Goal: Information Seeking & Learning: Learn about a topic

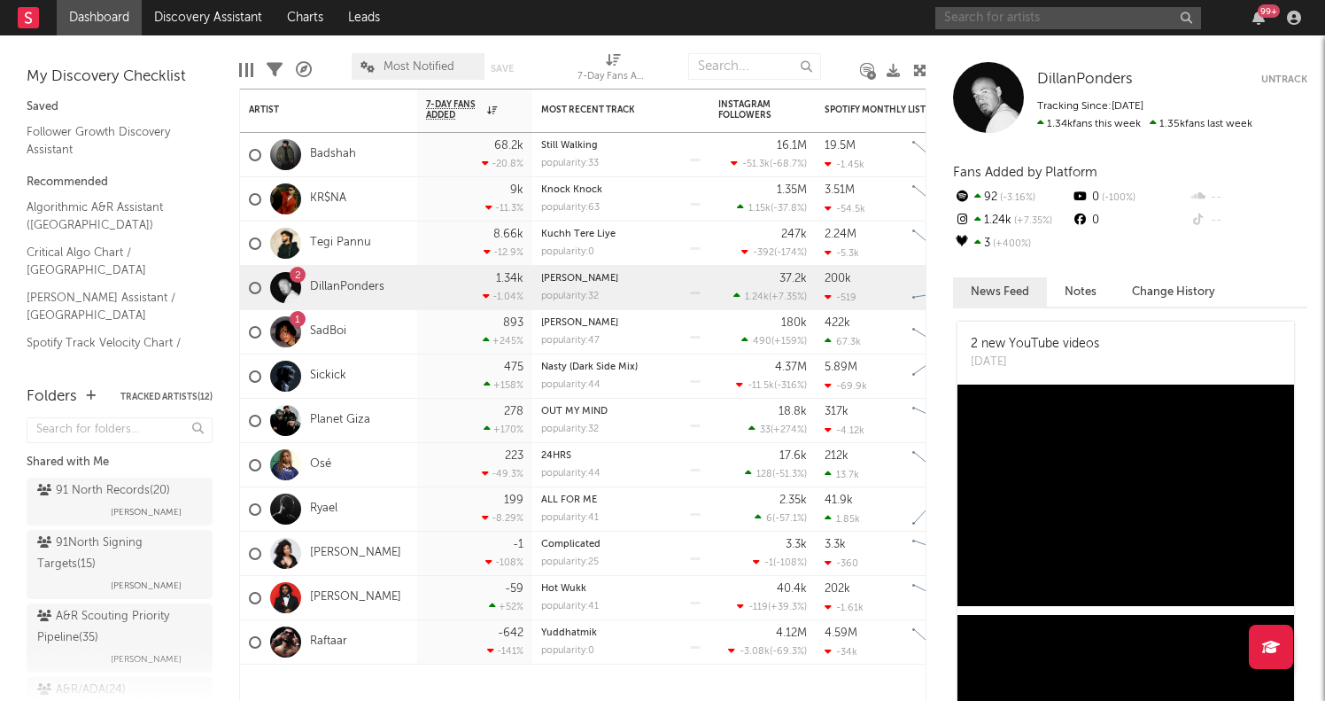
click at [989, 19] on input "text" at bounding box center [1068, 18] width 266 height 22
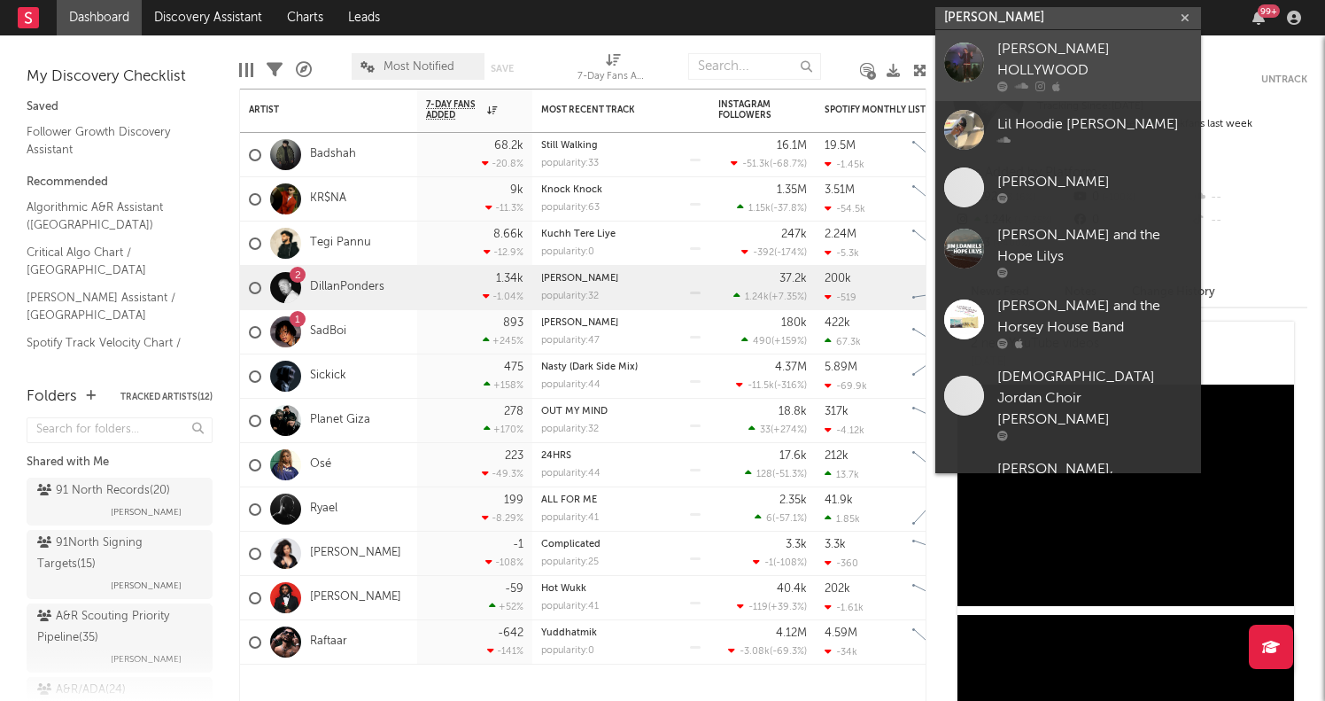
type input "[PERSON_NAME]"
click at [1053, 48] on div "[PERSON_NAME] HOLLYWOOD" at bounding box center [1094, 60] width 195 height 43
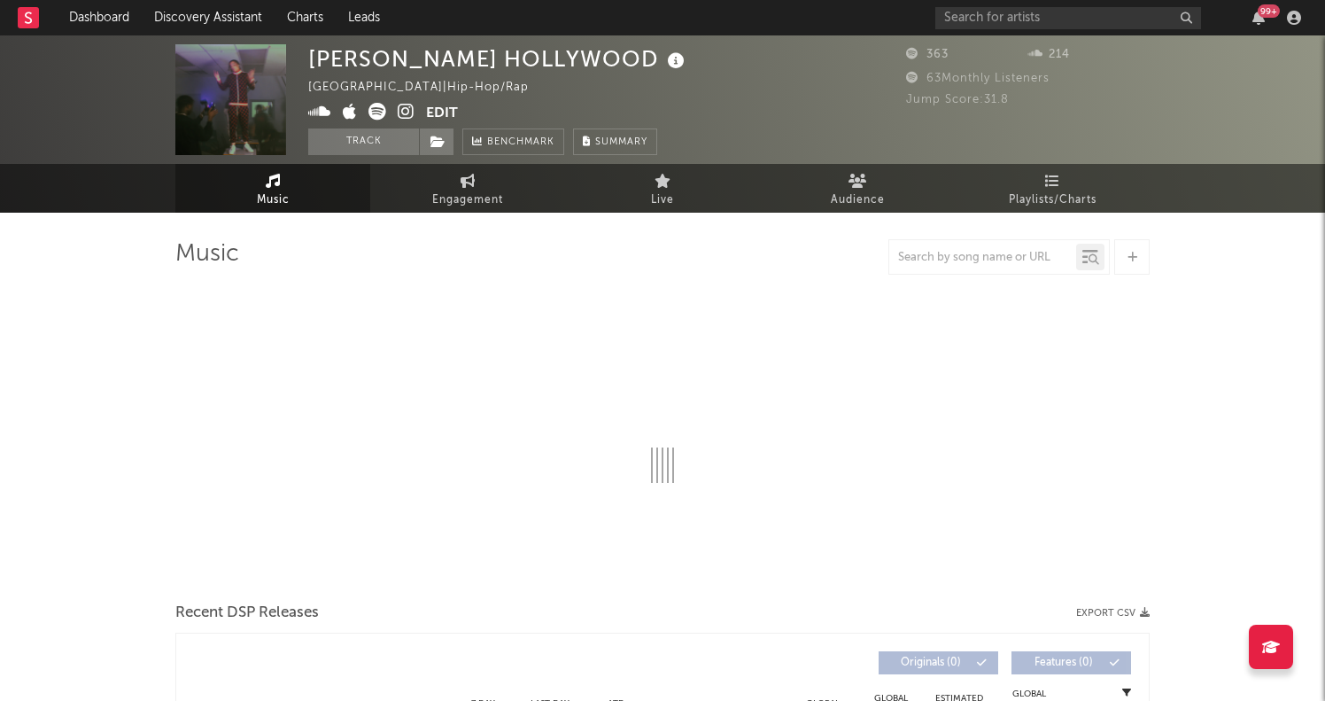
select select "6m"
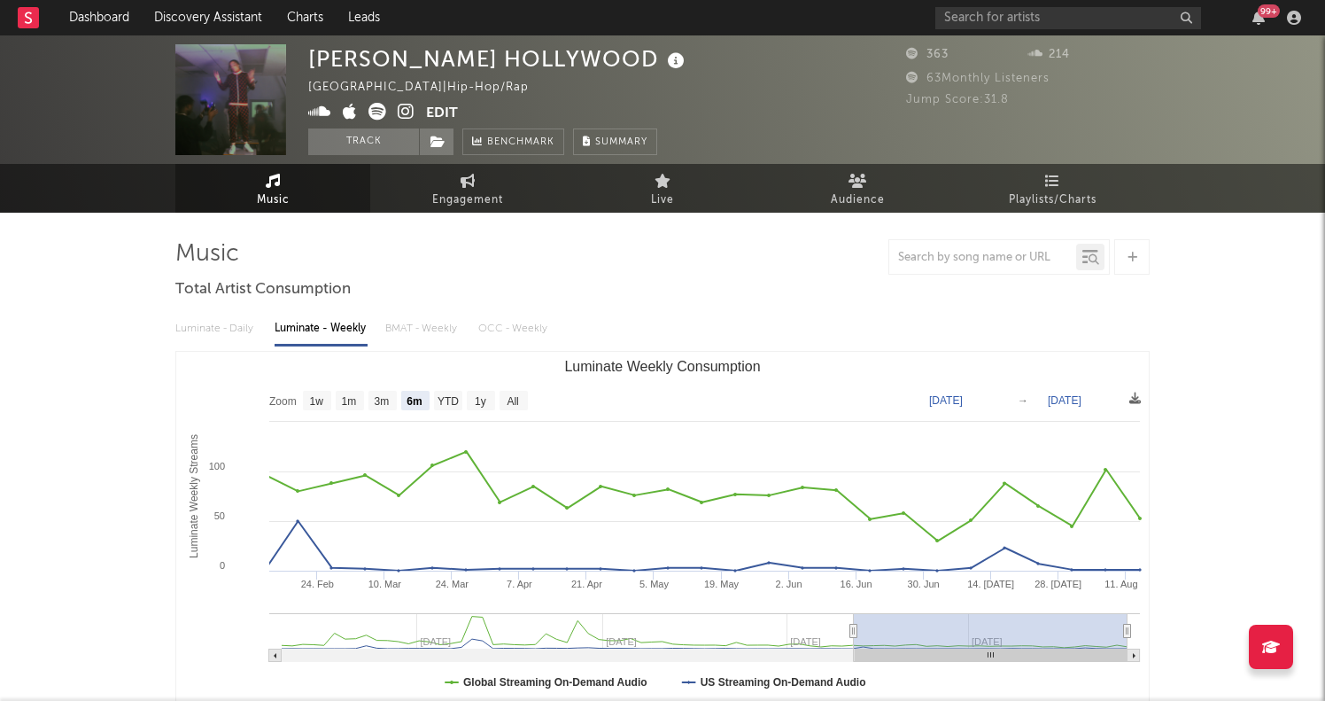
click at [229, 86] on img at bounding box center [230, 99] width 111 height 111
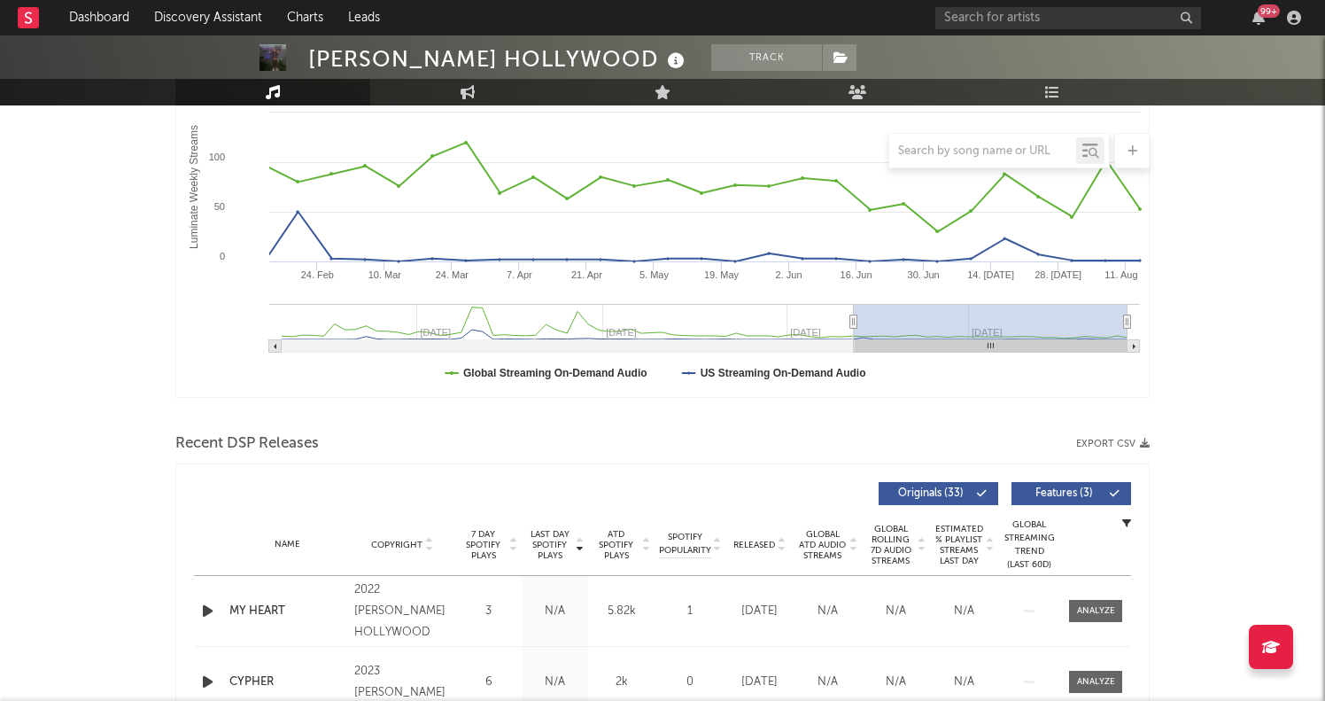
scroll to position [563, 0]
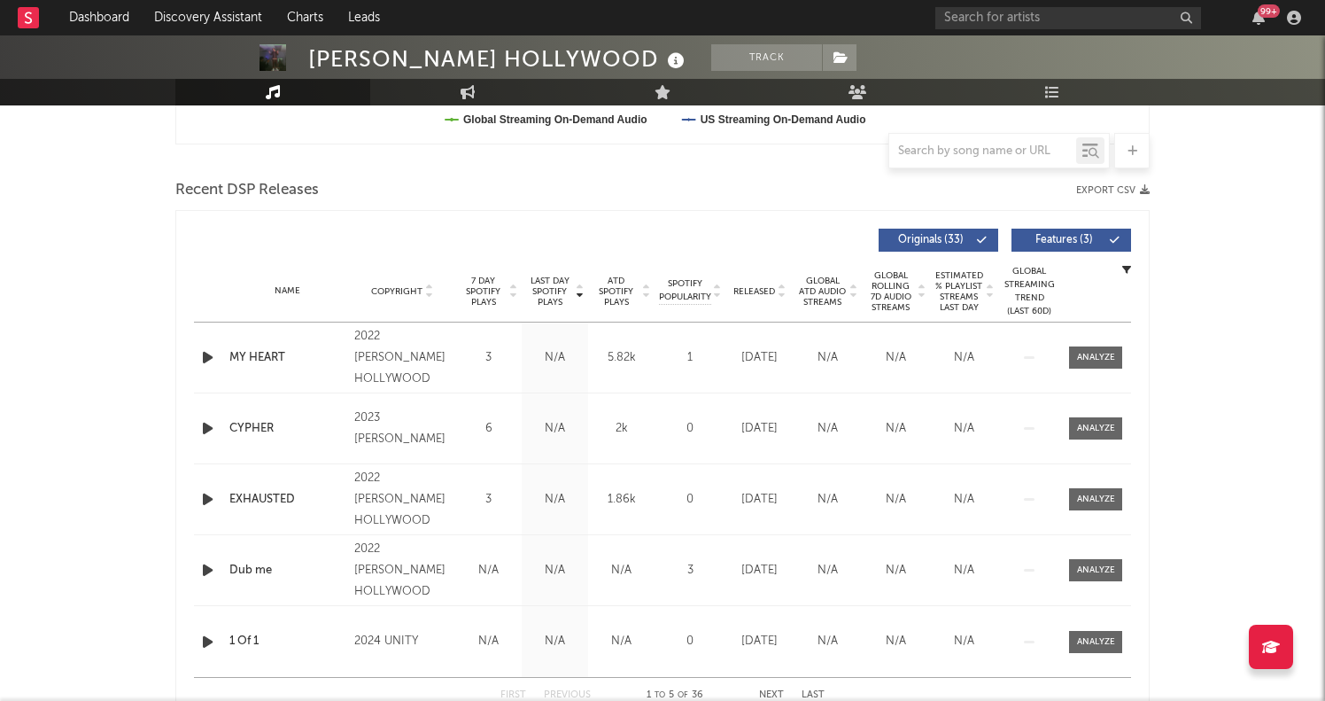
click at [203, 360] on icon "button" at bounding box center [207, 357] width 19 height 22
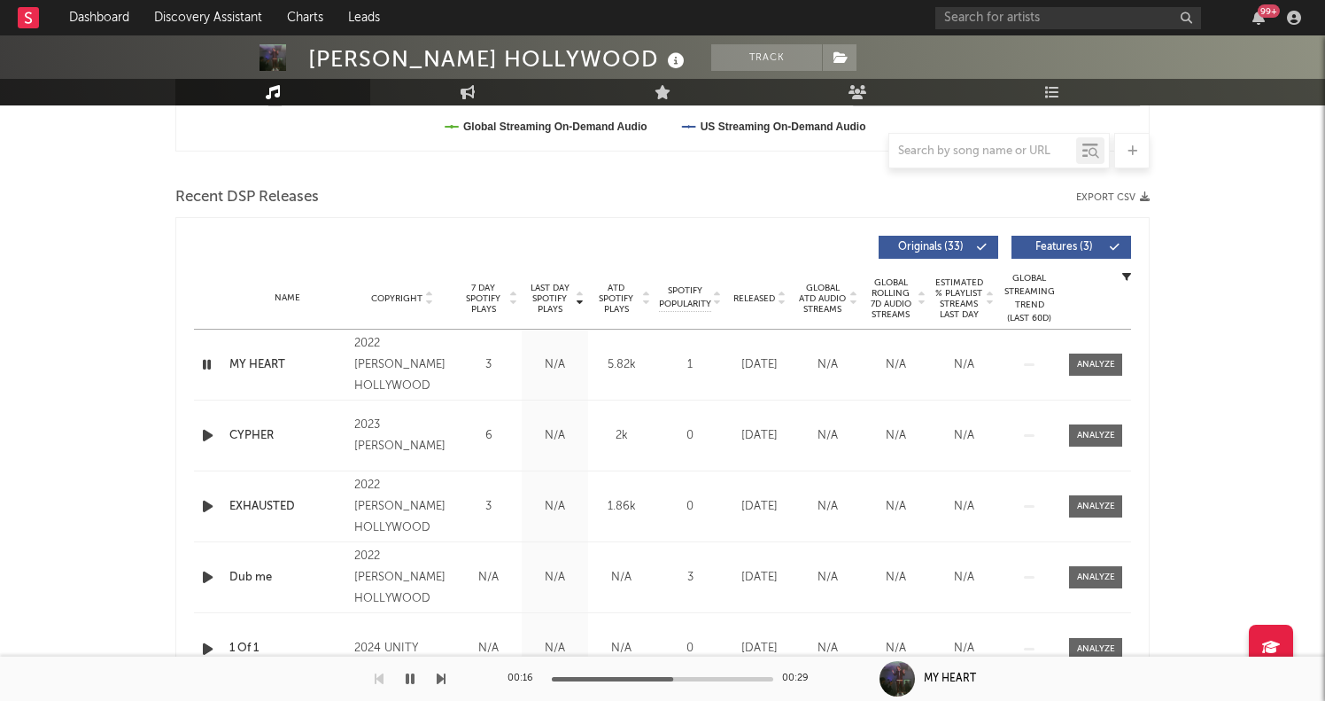
scroll to position [549, 0]
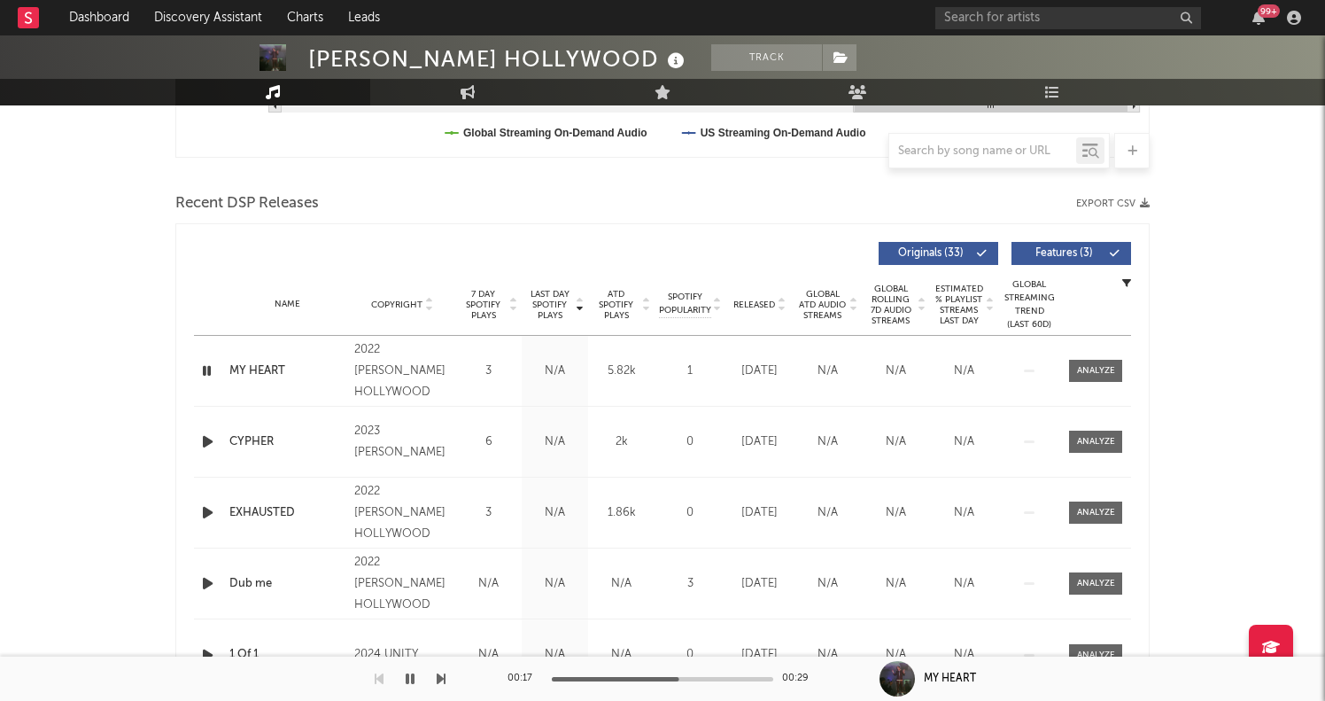
click at [213, 442] on icon "button" at bounding box center [207, 442] width 19 height 22
click at [213, 442] on icon "button" at bounding box center [206, 442] width 17 height 22
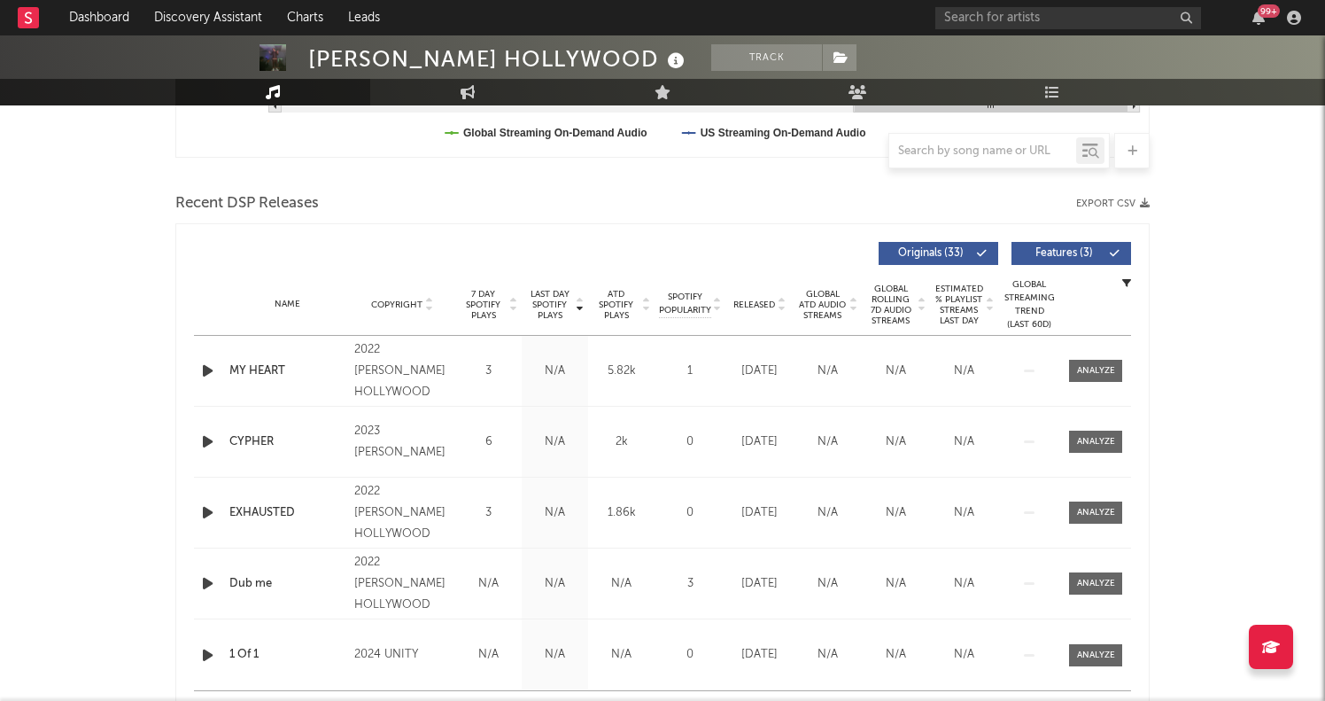
click at [213, 442] on icon "button" at bounding box center [207, 442] width 19 height 22
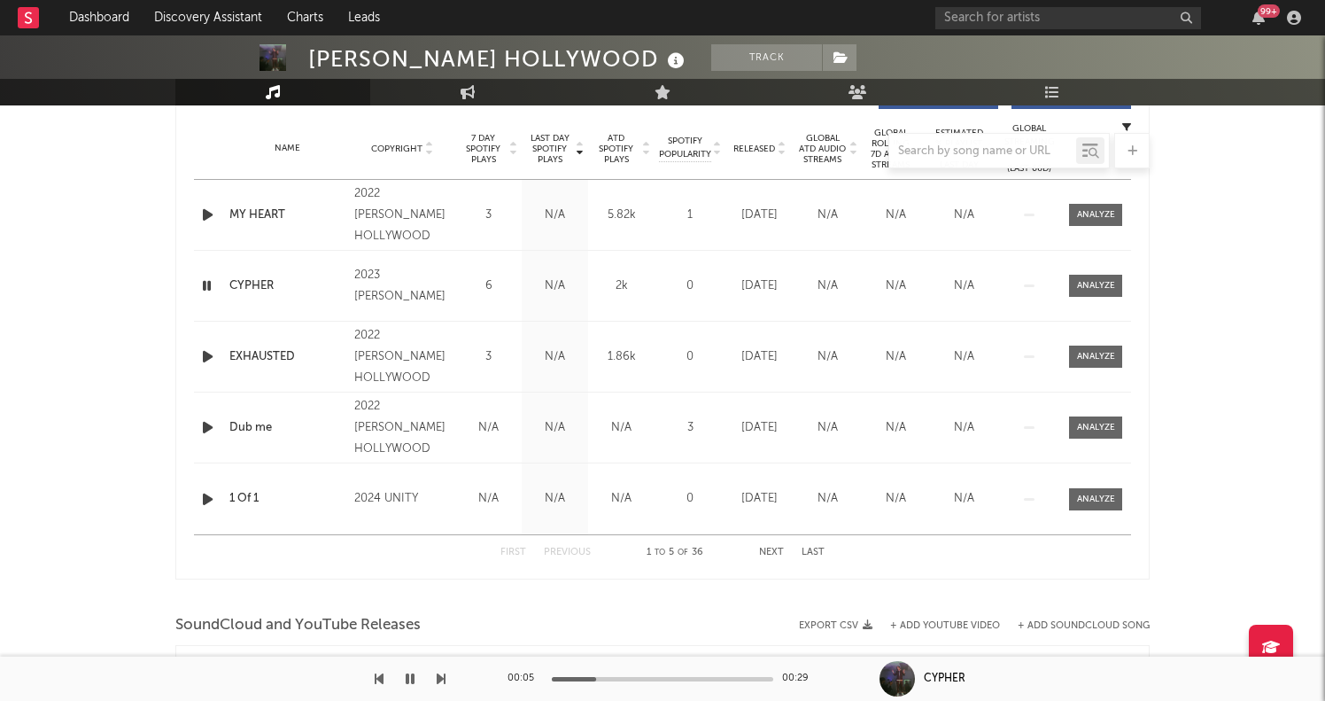
scroll to position [705, 0]
click at [205, 433] on icon "button" at bounding box center [207, 427] width 19 height 22
click at [209, 353] on icon "button" at bounding box center [207, 356] width 19 height 22
click at [997, 23] on input "text" at bounding box center [1068, 18] width 266 height 22
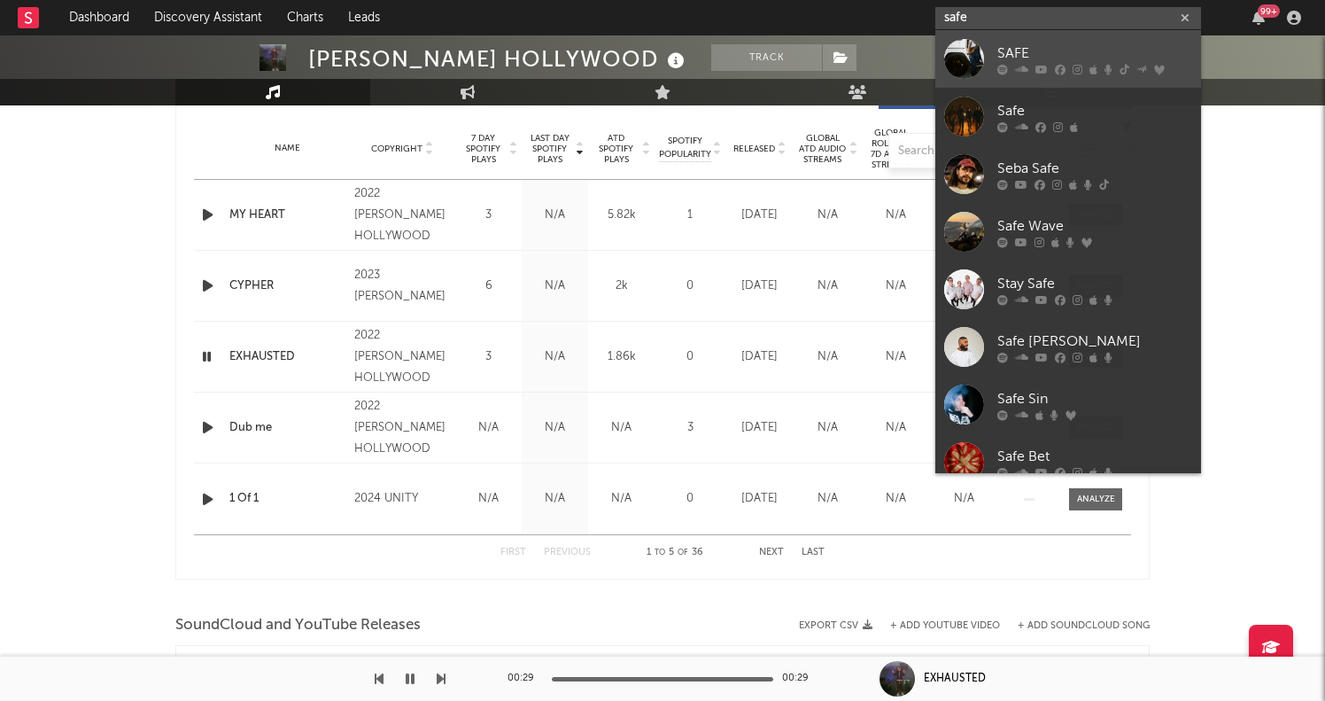
type input "safe"
click at [1016, 46] on div "SAFE" at bounding box center [1094, 53] width 195 height 21
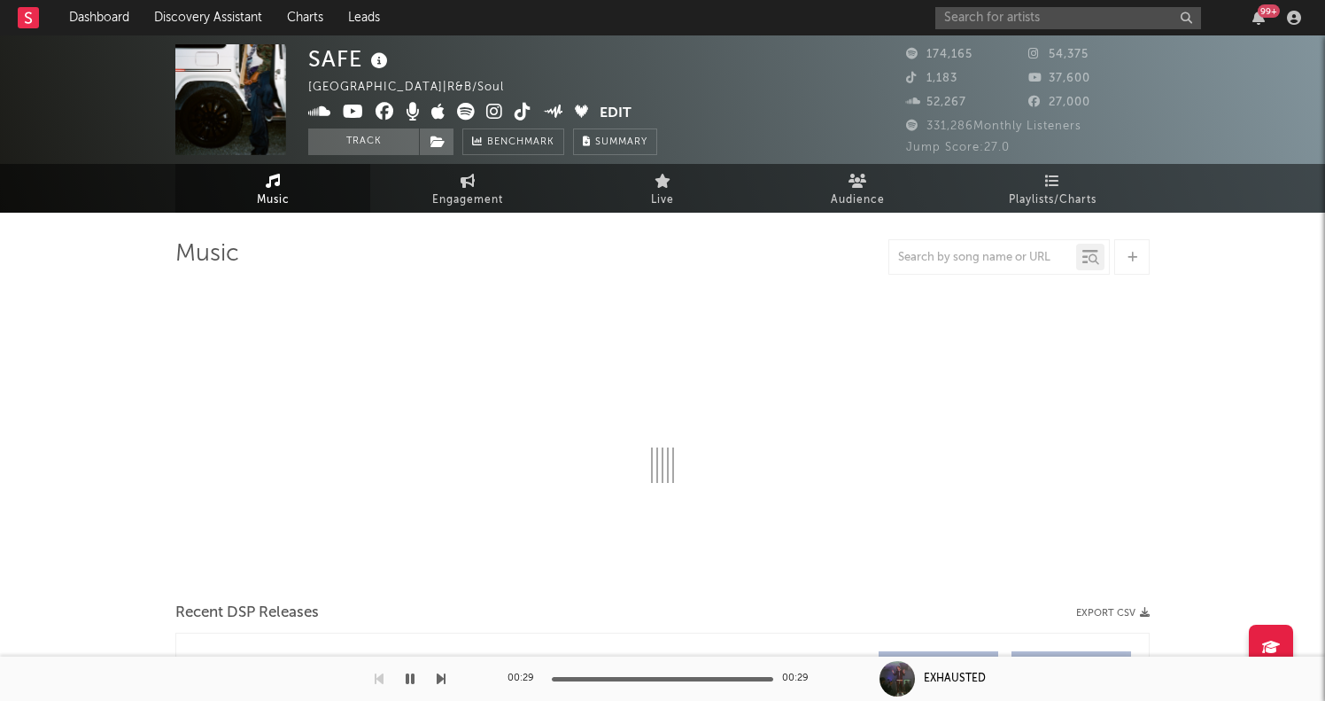
select select "6m"
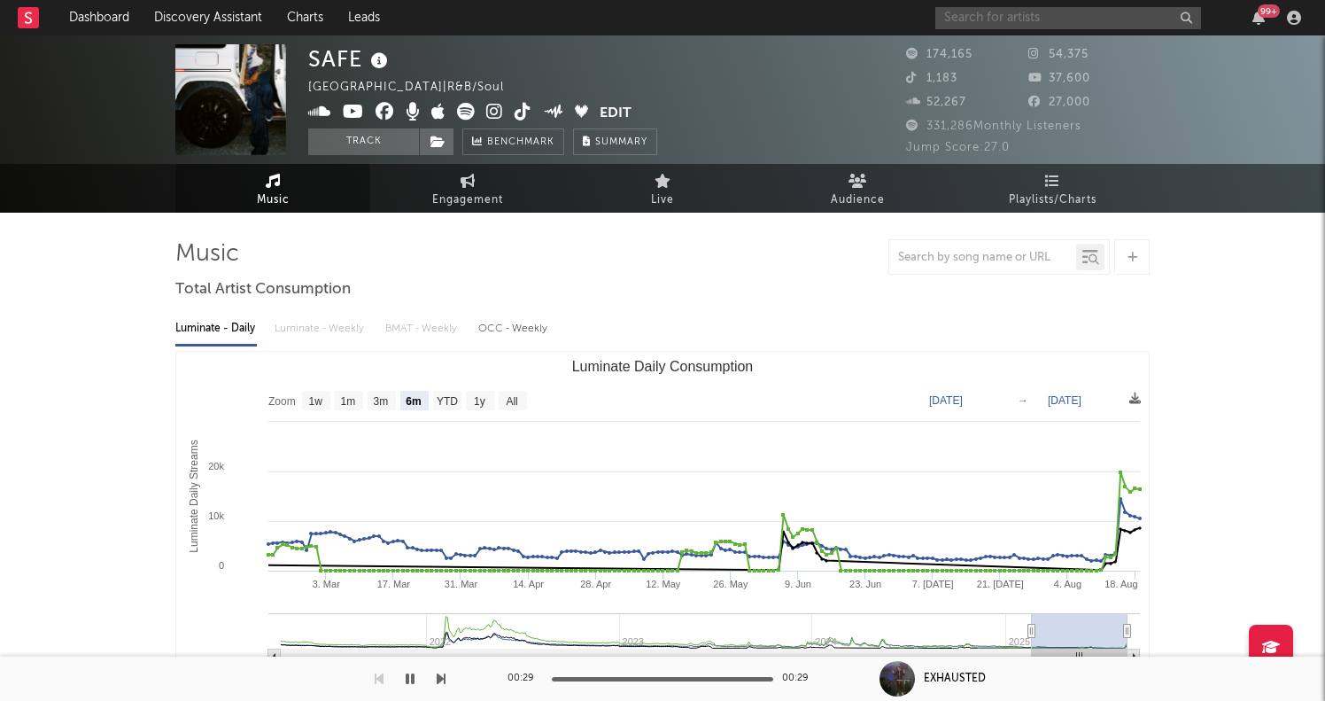
click at [1027, 17] on input "text" at bounding box center [1068, 18] width 266 height 22
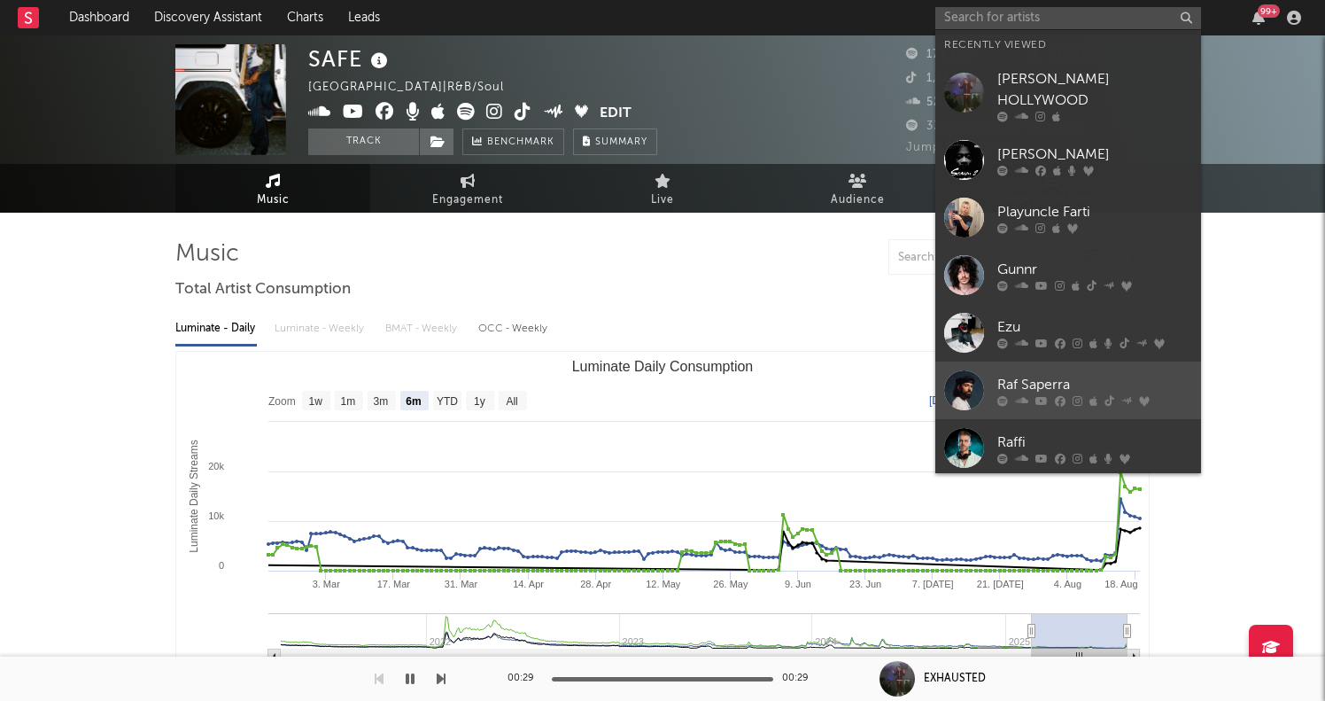
click at [1117, 361] on link "Raf Saperra" at bounding box center [1068, 390] width 266 height 58
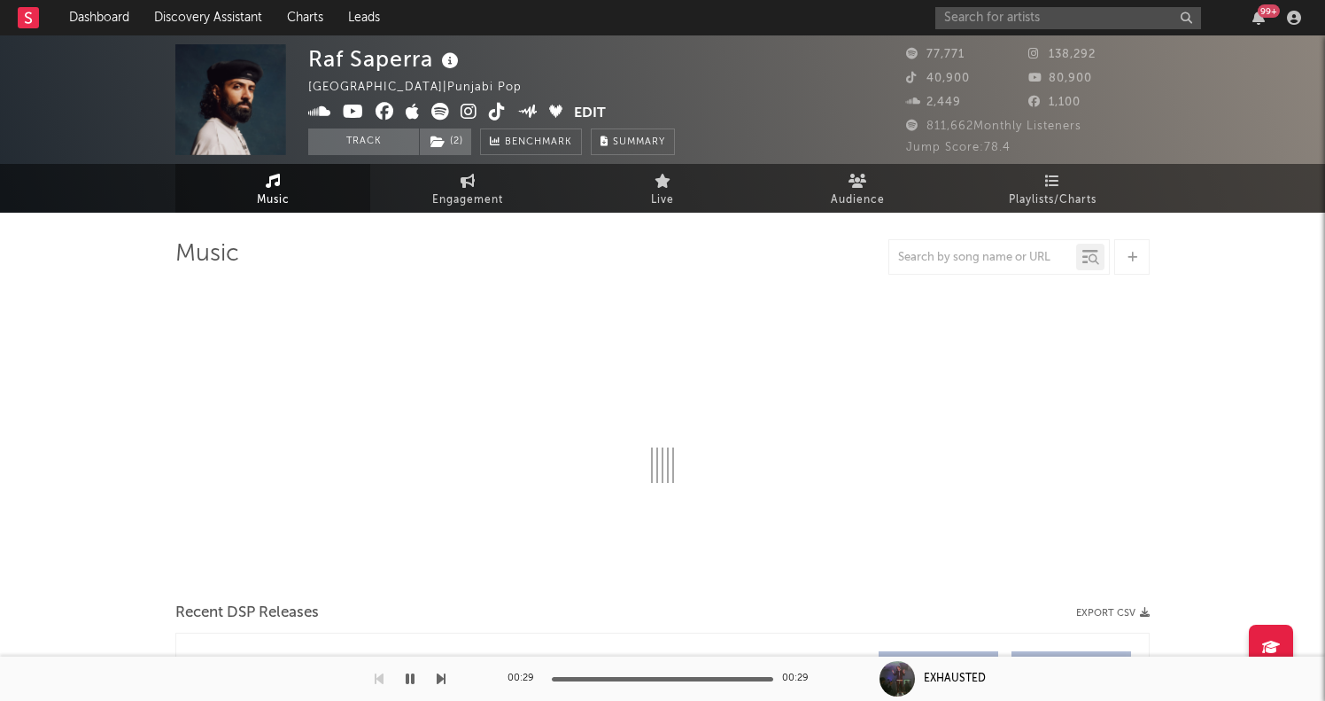
select select "6m"
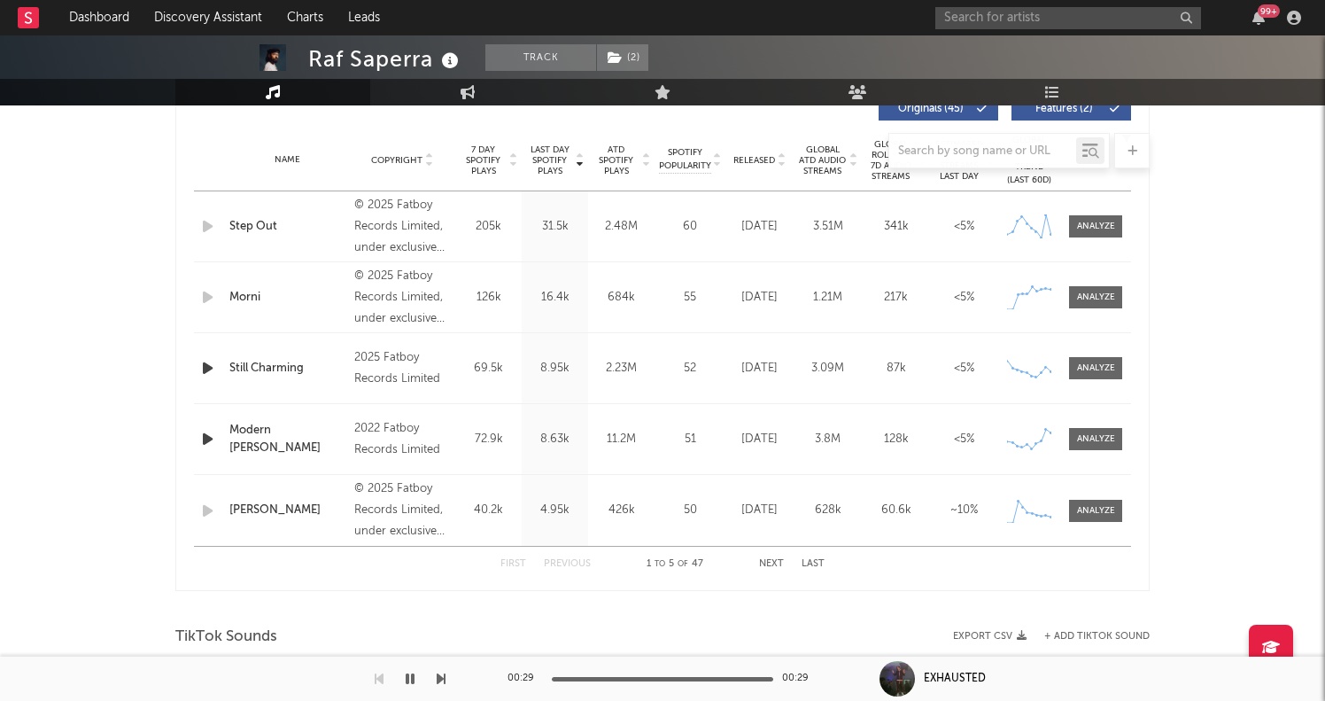
scroll to position [697, 0]
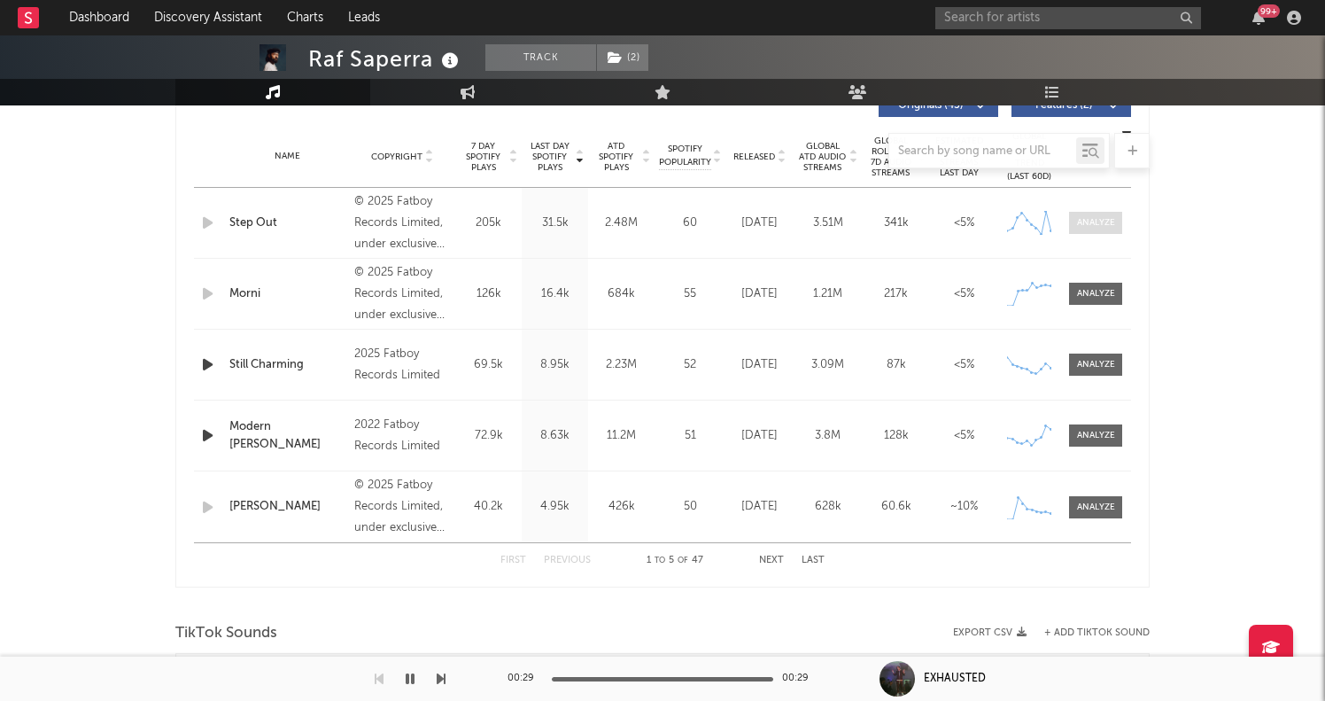
click at [1097, 227] on div at bounding box center [1096, 222] width 38 height 13
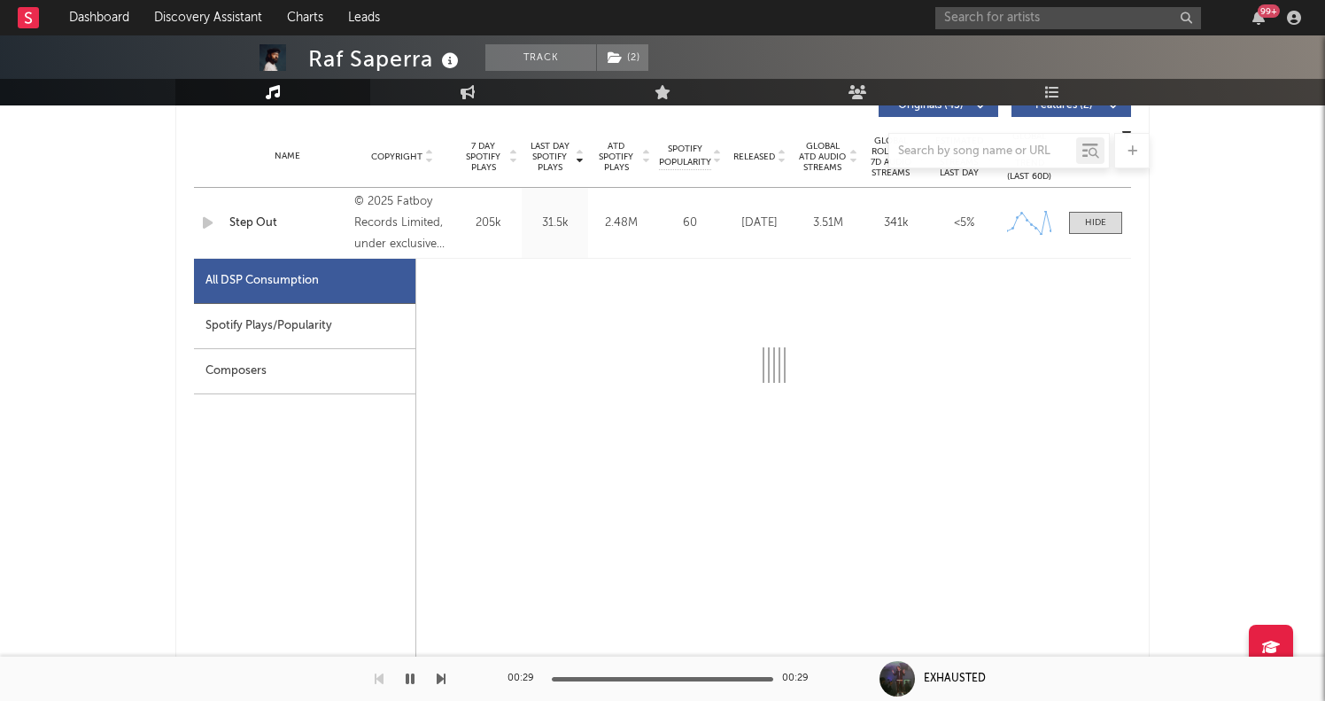
select select "1w"
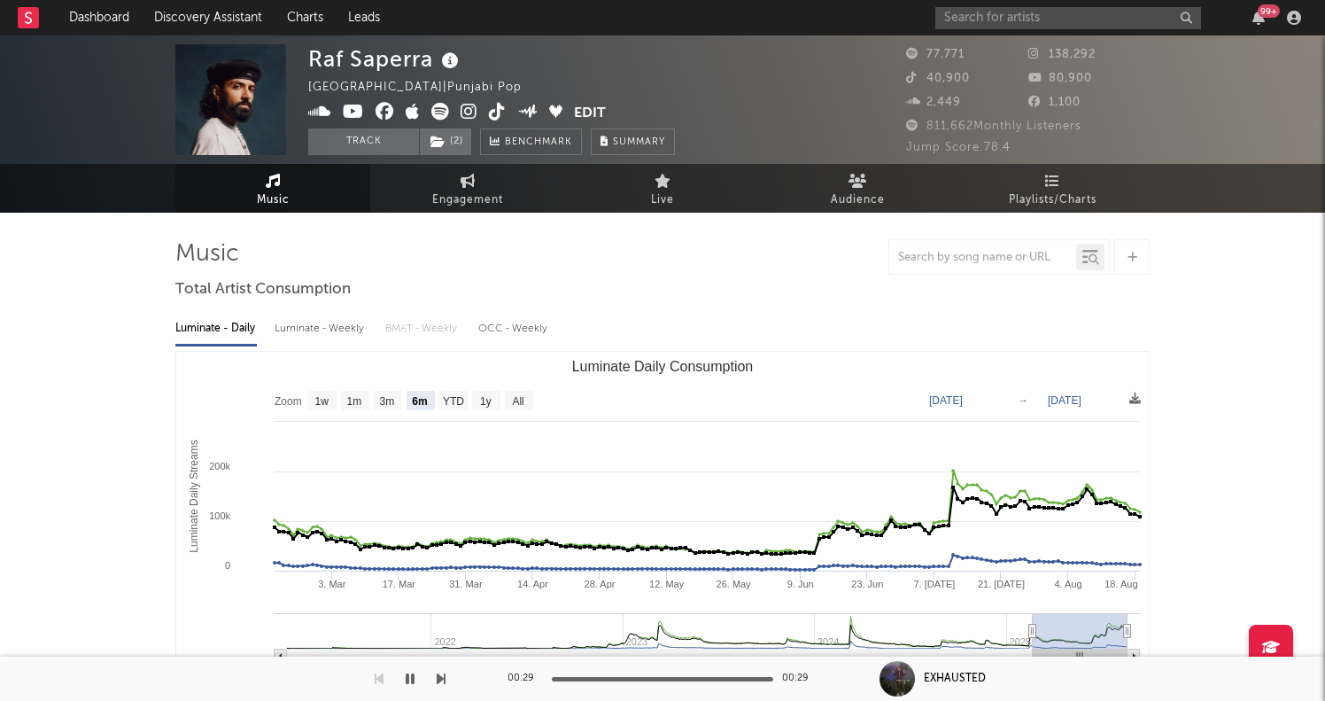
scroll to position [0, 0]
click at [1012, 19] on input "text" at bounding box center [1068, 18] width 266 height 22
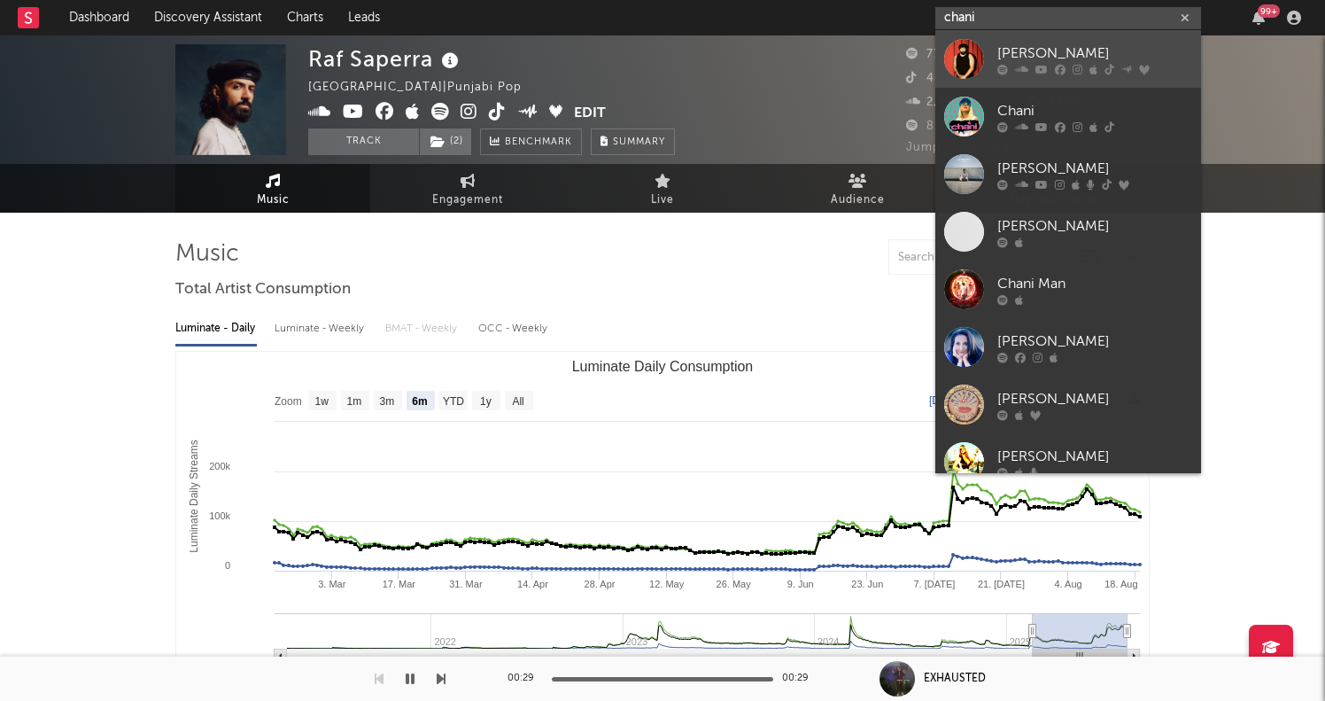
type input "chani"
click at [1046, 59] on div "[PERSON_NAME]" at bounding box center [1094, 53] width 195 height 21
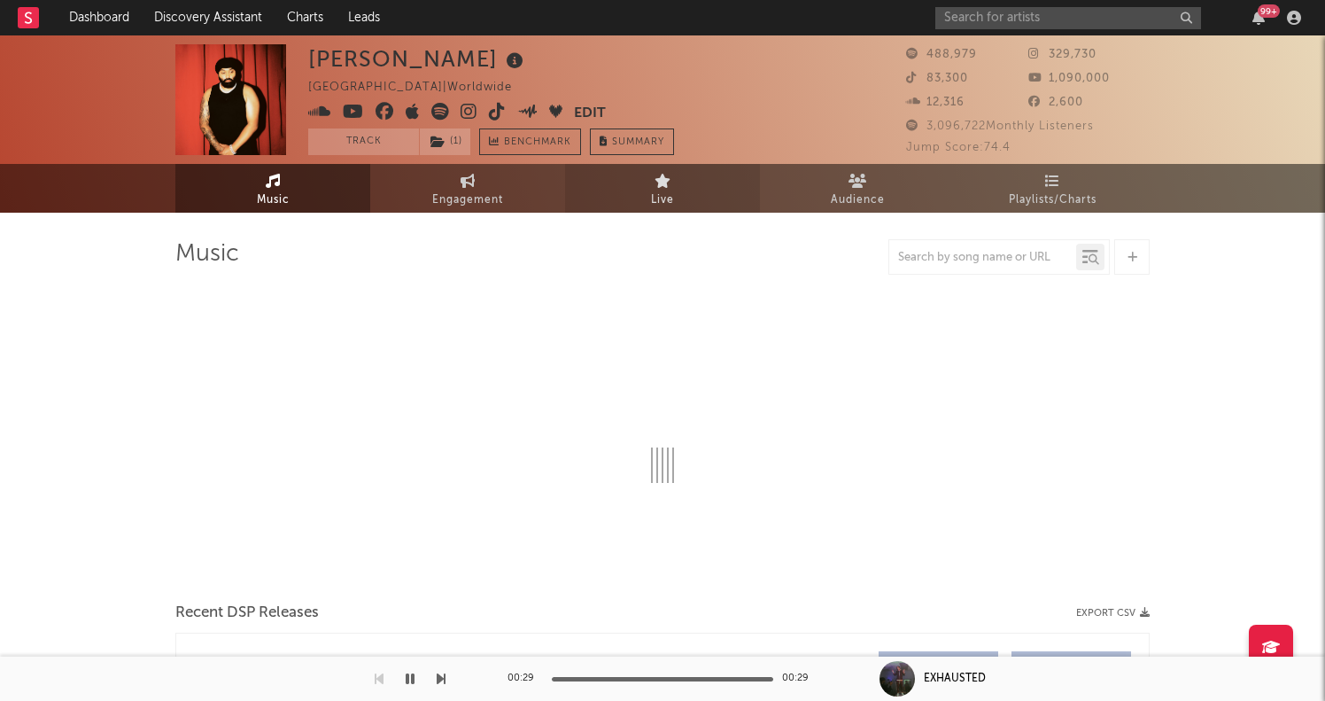
select select "6m"
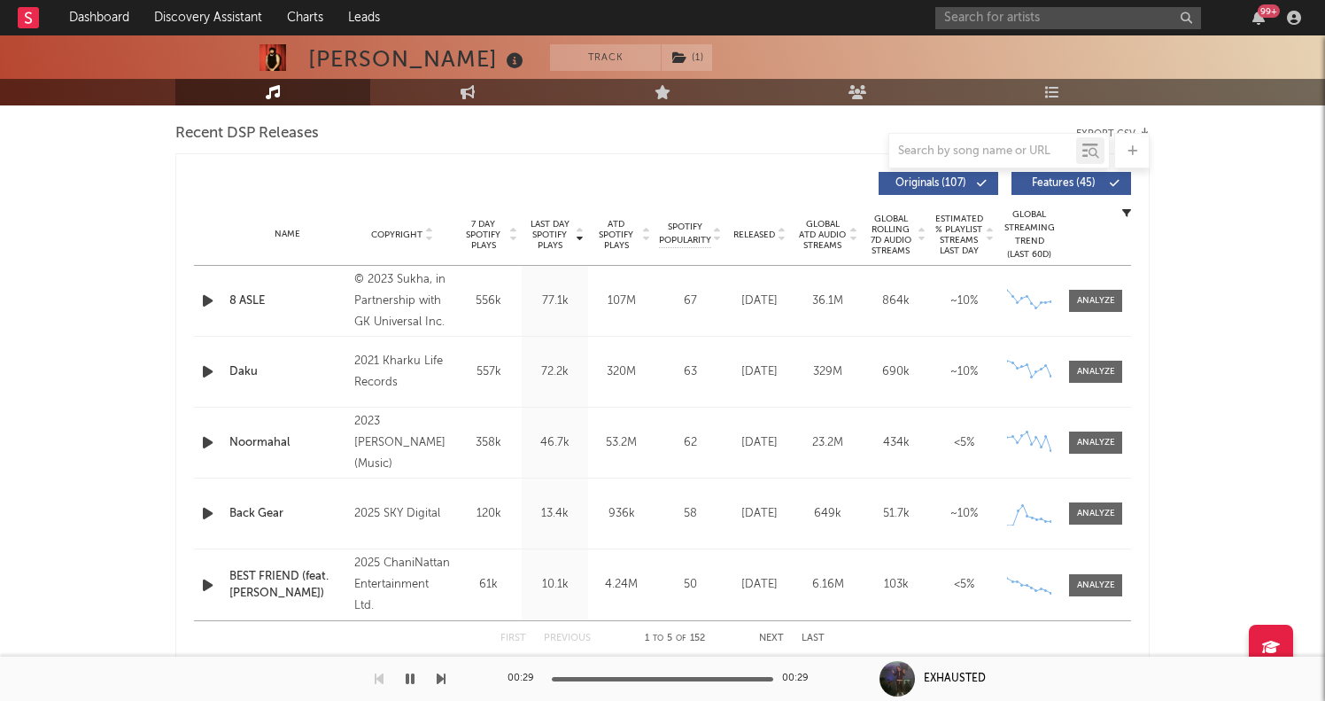
scroll to position [618, 0]
click at [1083, 294] on span at bounding box center [1095, 302] width 53 height 22
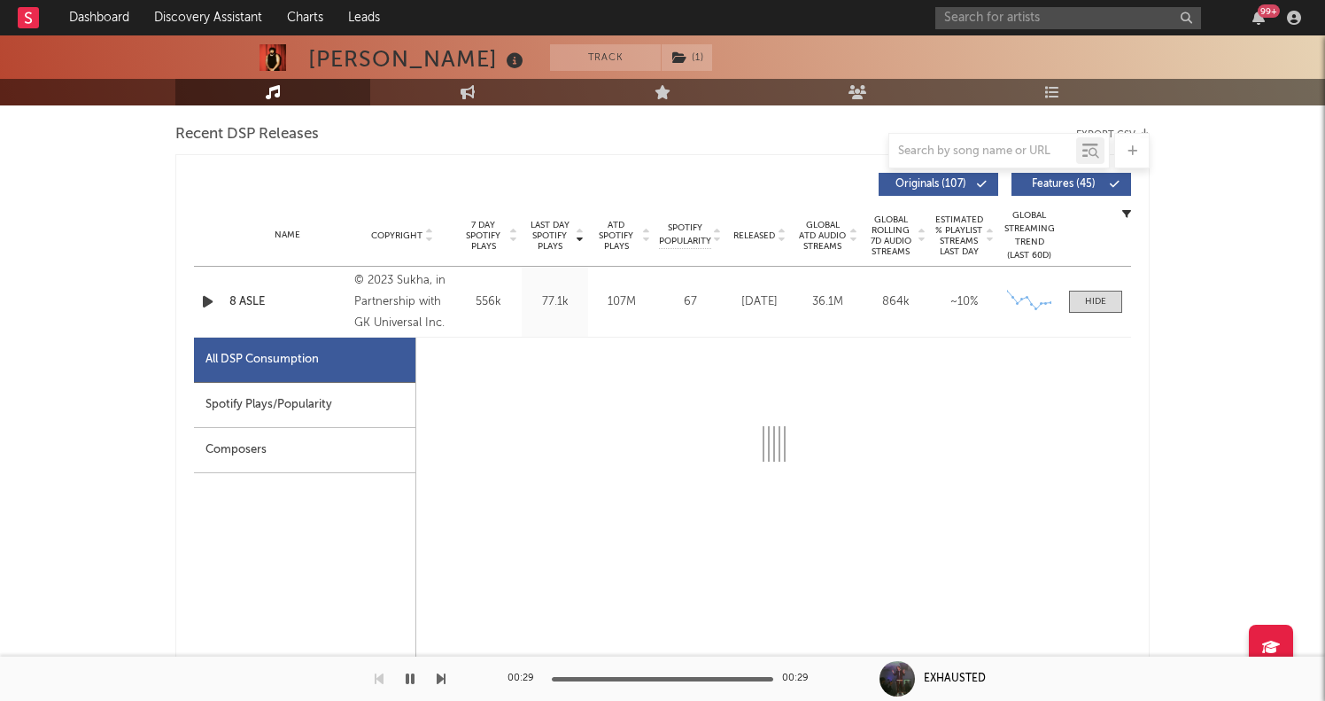
select select "6m"
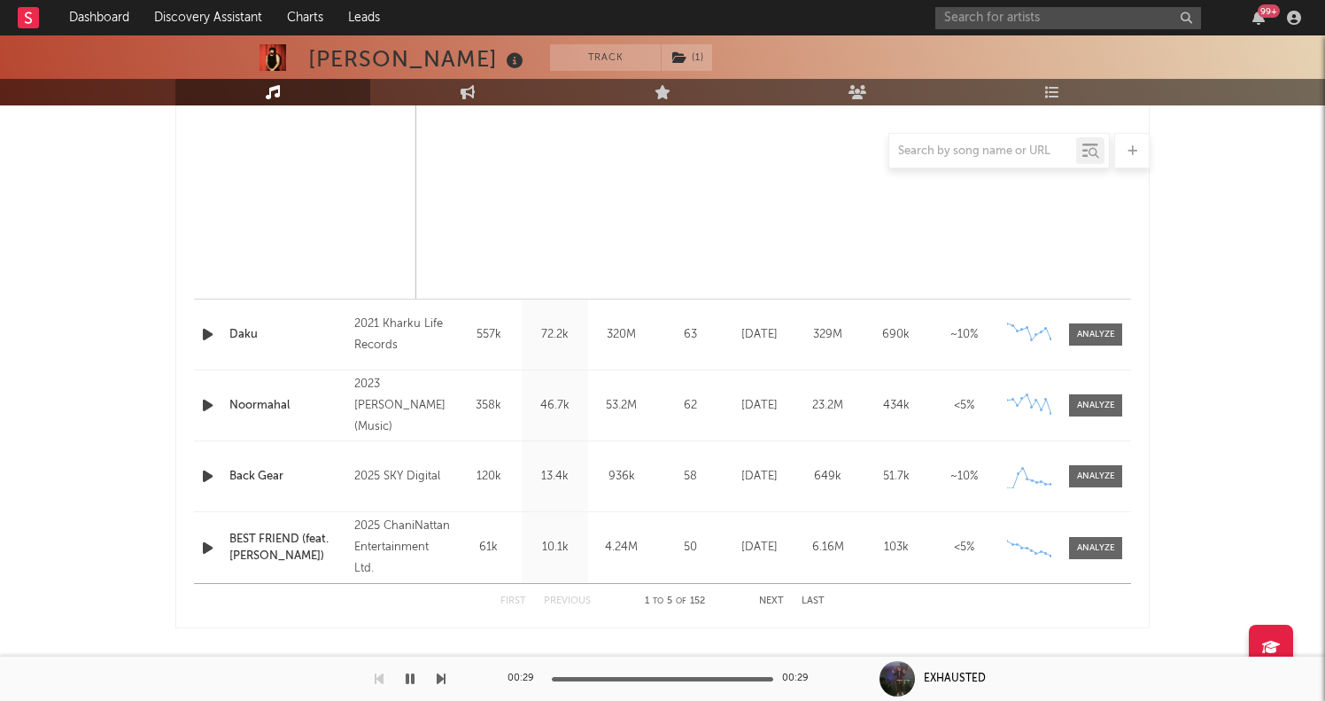
scroll to position [1518, 0]
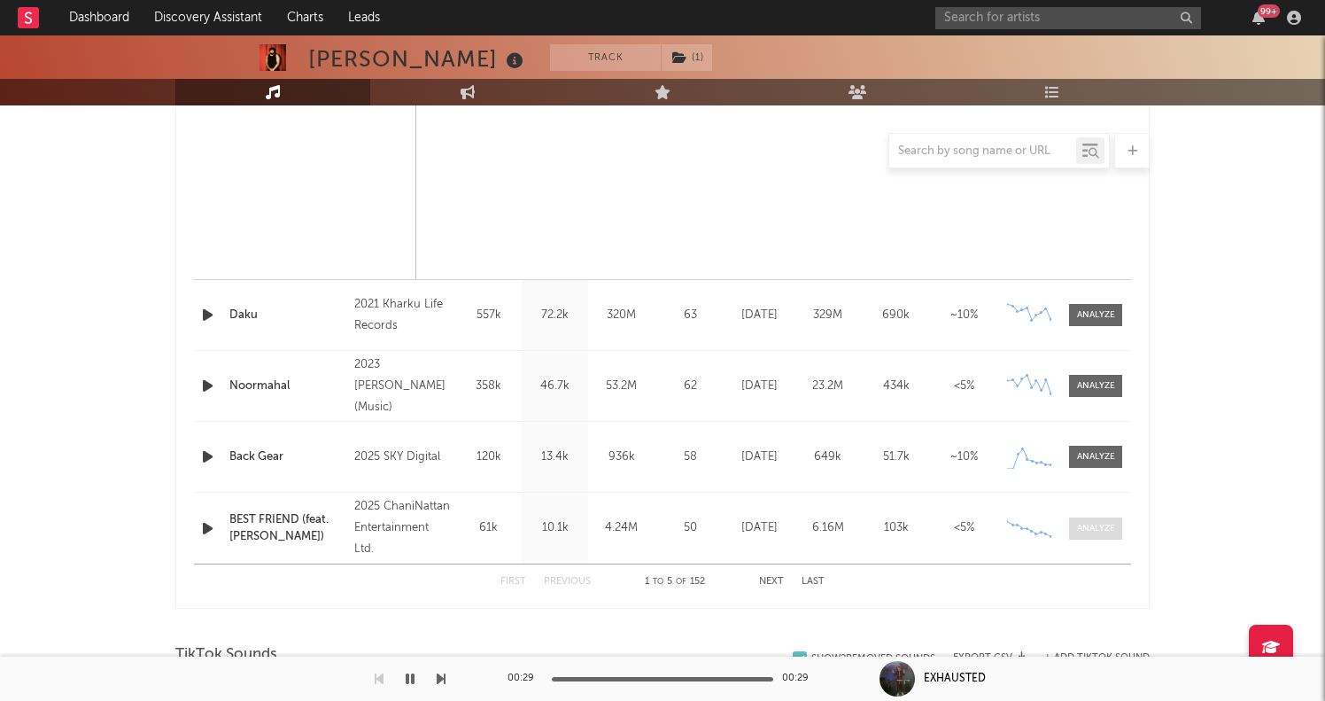
click at [1107, 519] on span at bounding box center [1095, 528] width 53 height 22
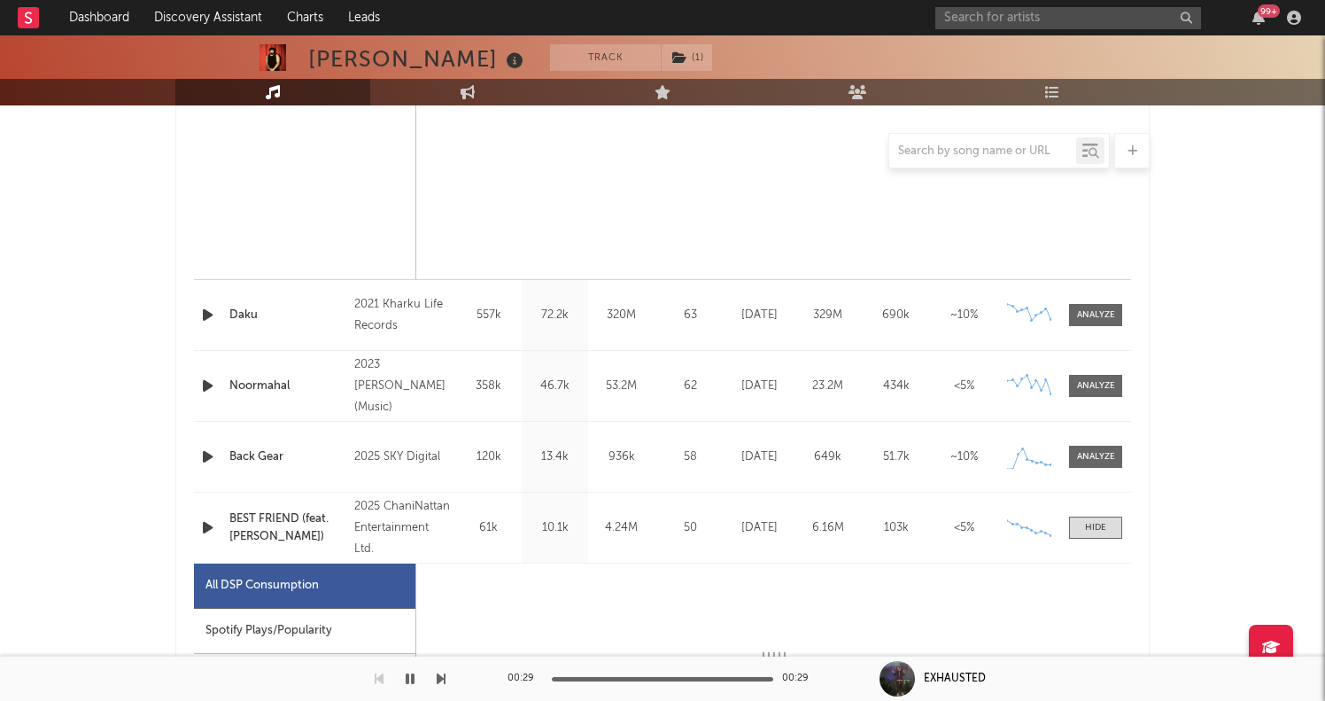
select select "1w"
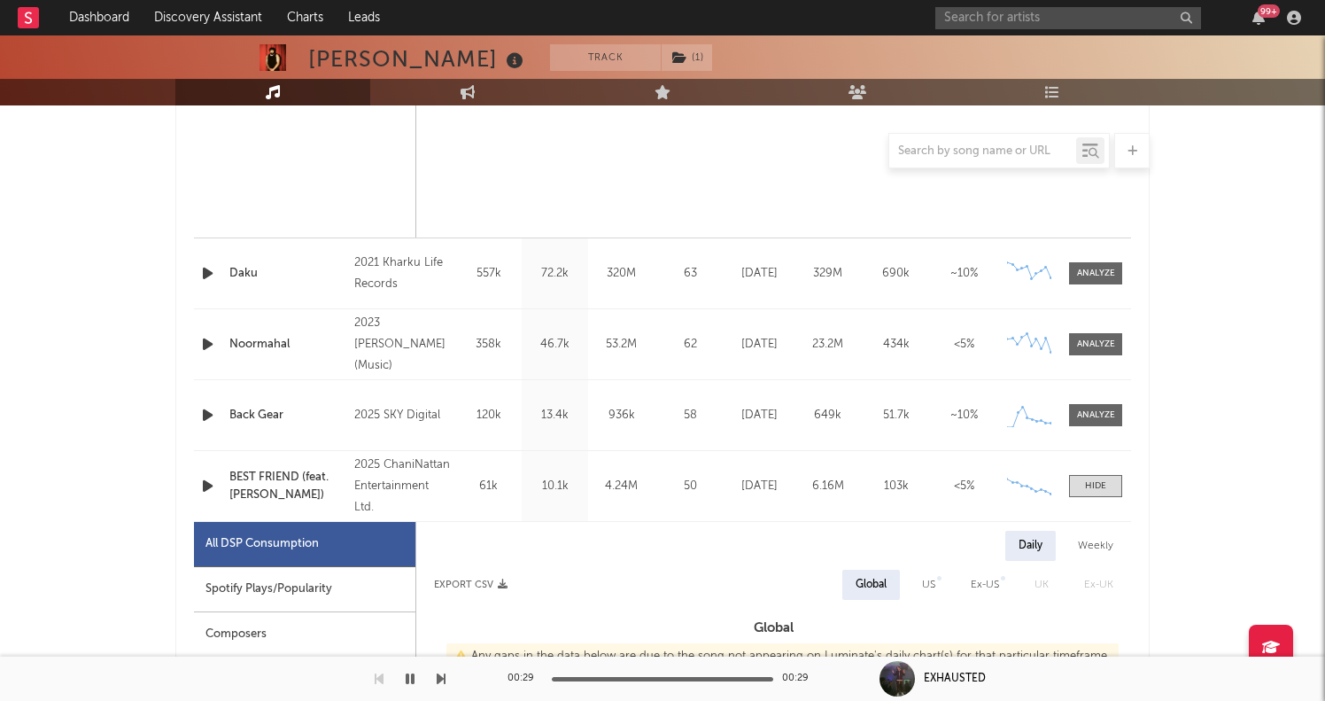
scroll to position [1549, 0]
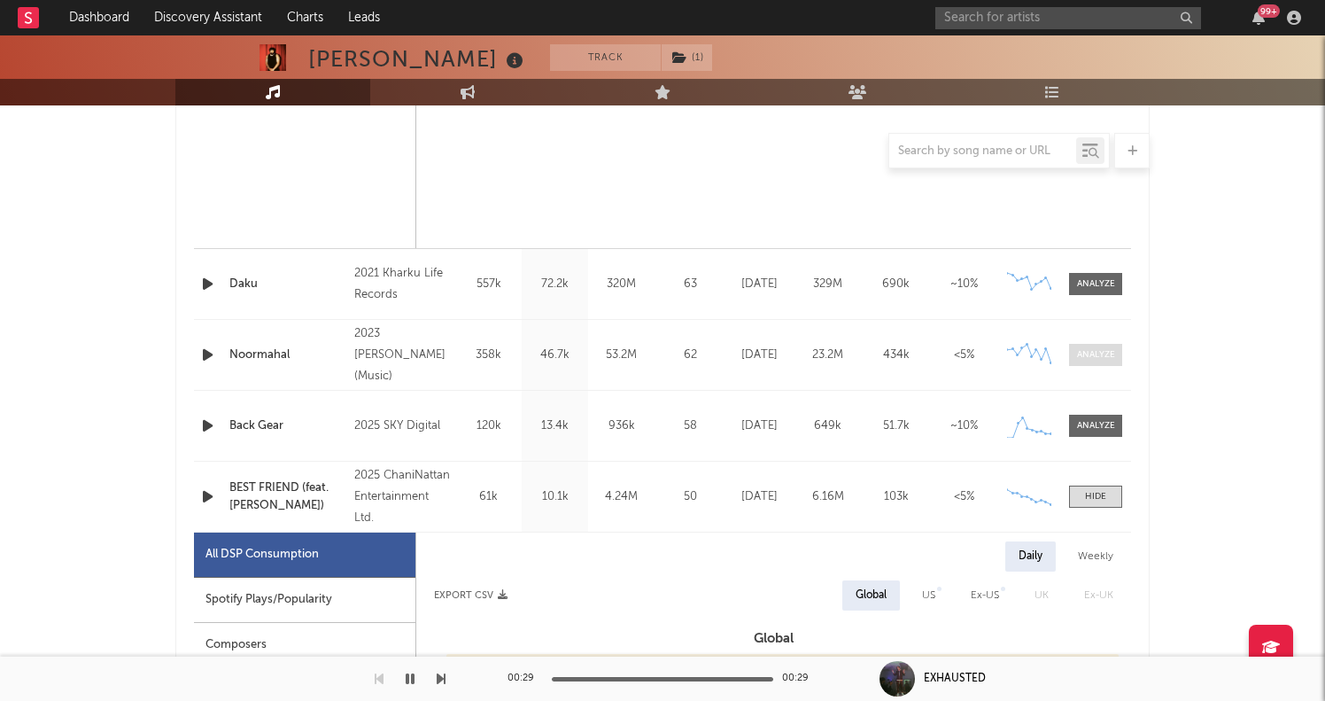
click at [1098, 353] on div at bounding box center [1096, 354] width 38 height 13
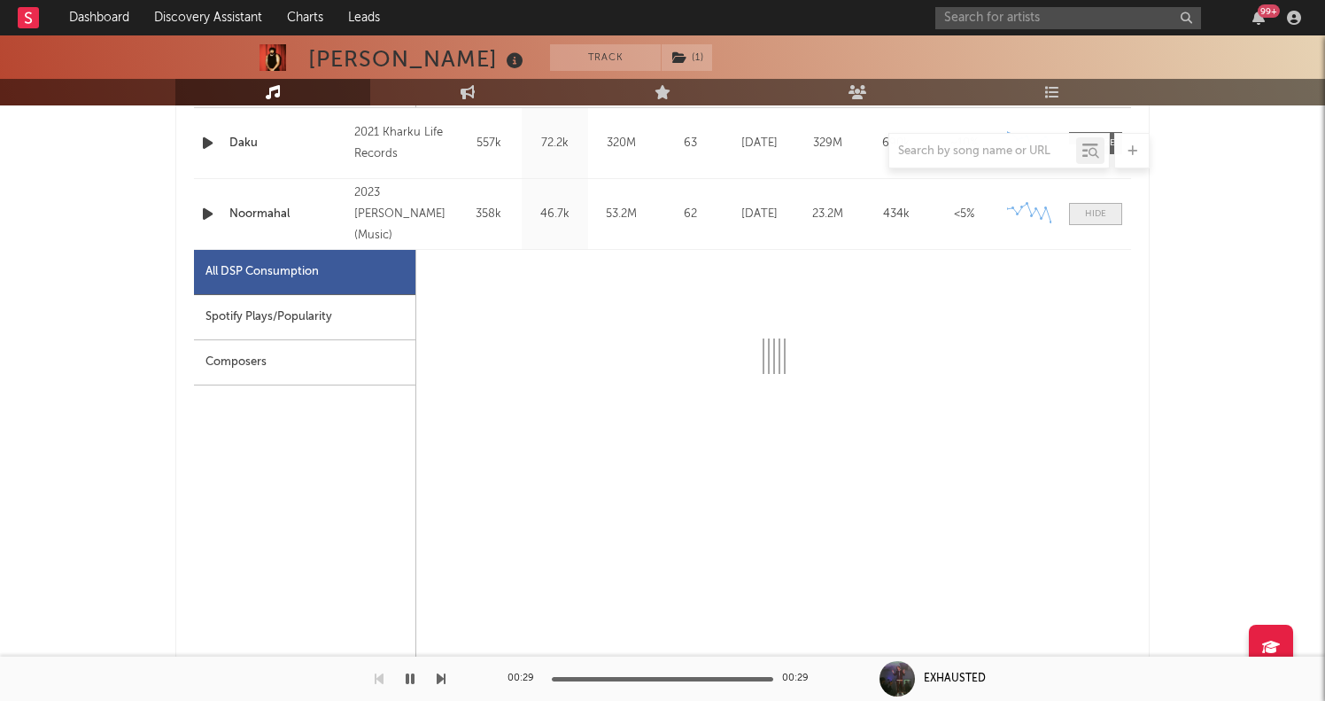
scroll to position [1702, 0]
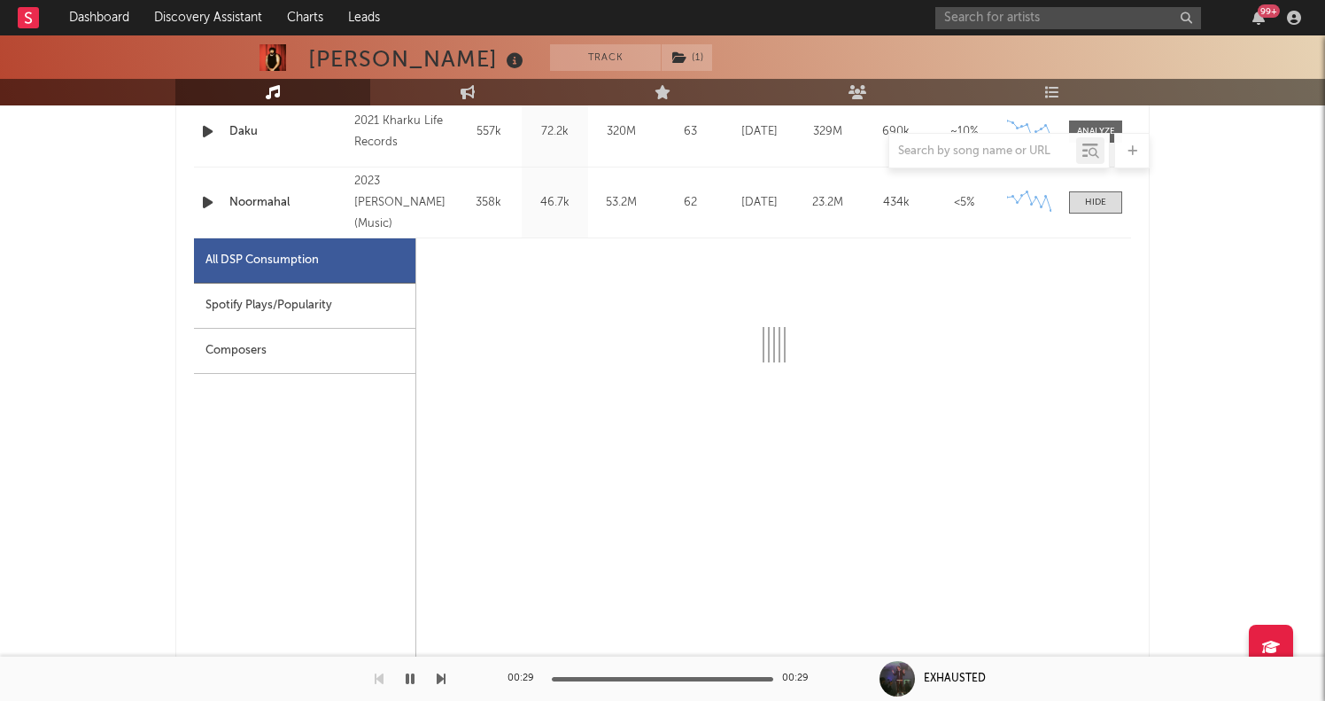
select select "6m"
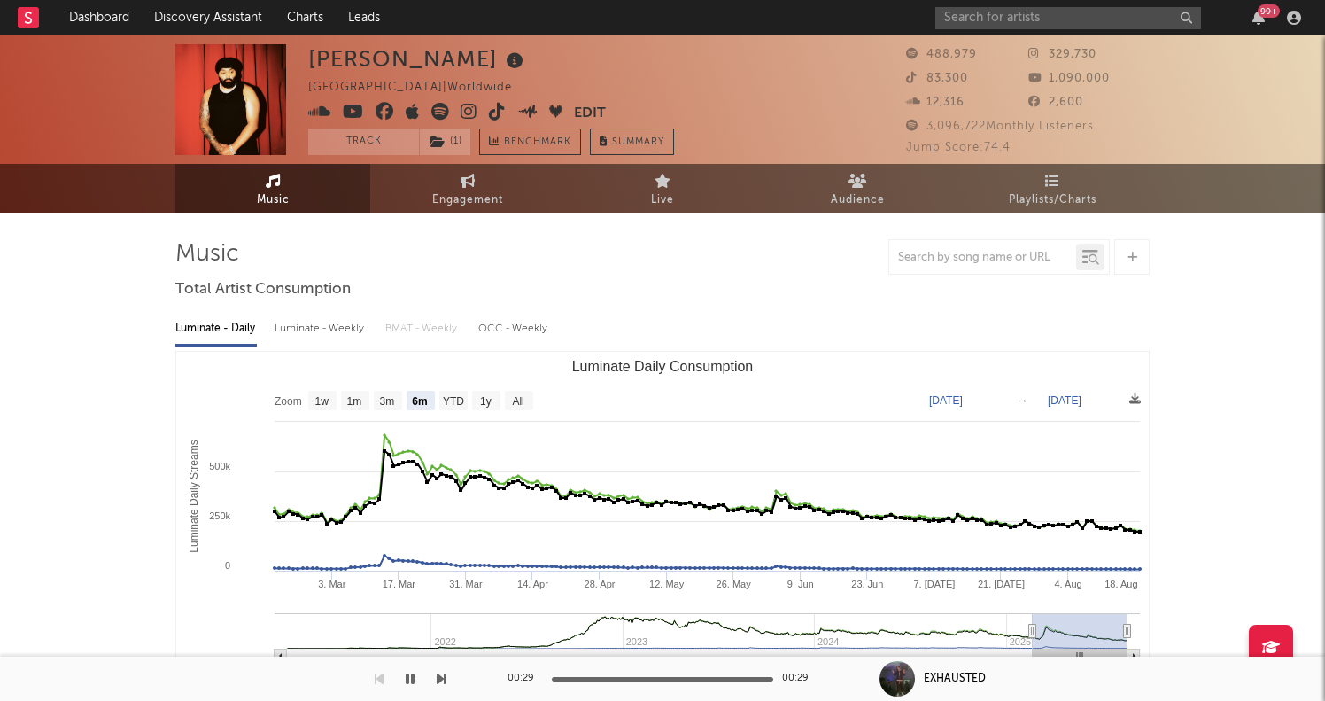
scroll to position [0, 0]
click at [195, 12] on link "Discovery Assistant" at bounding box center [208, 17] width 133 height 35
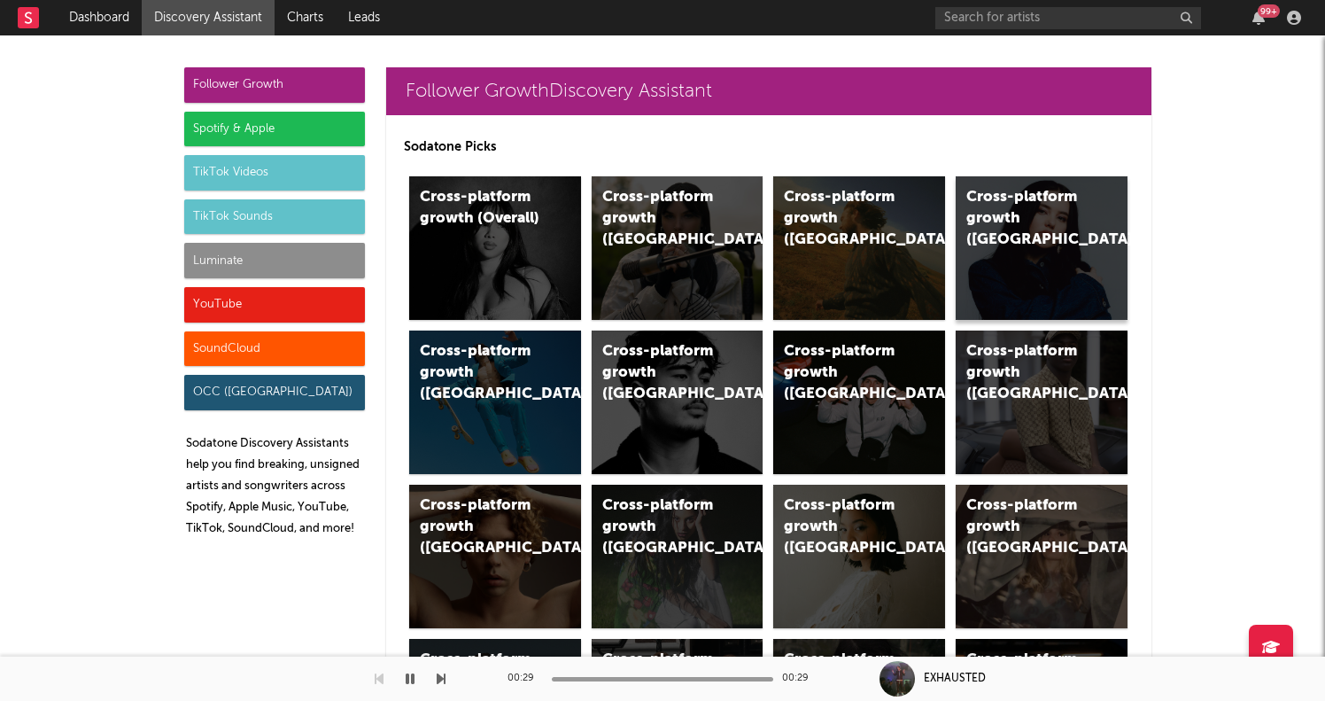
click at [1024, 192] on div "Cross-platform growth ([GEOGRAPHIC_DATA])" at bounding box center [1026, 219] width 120 height 64
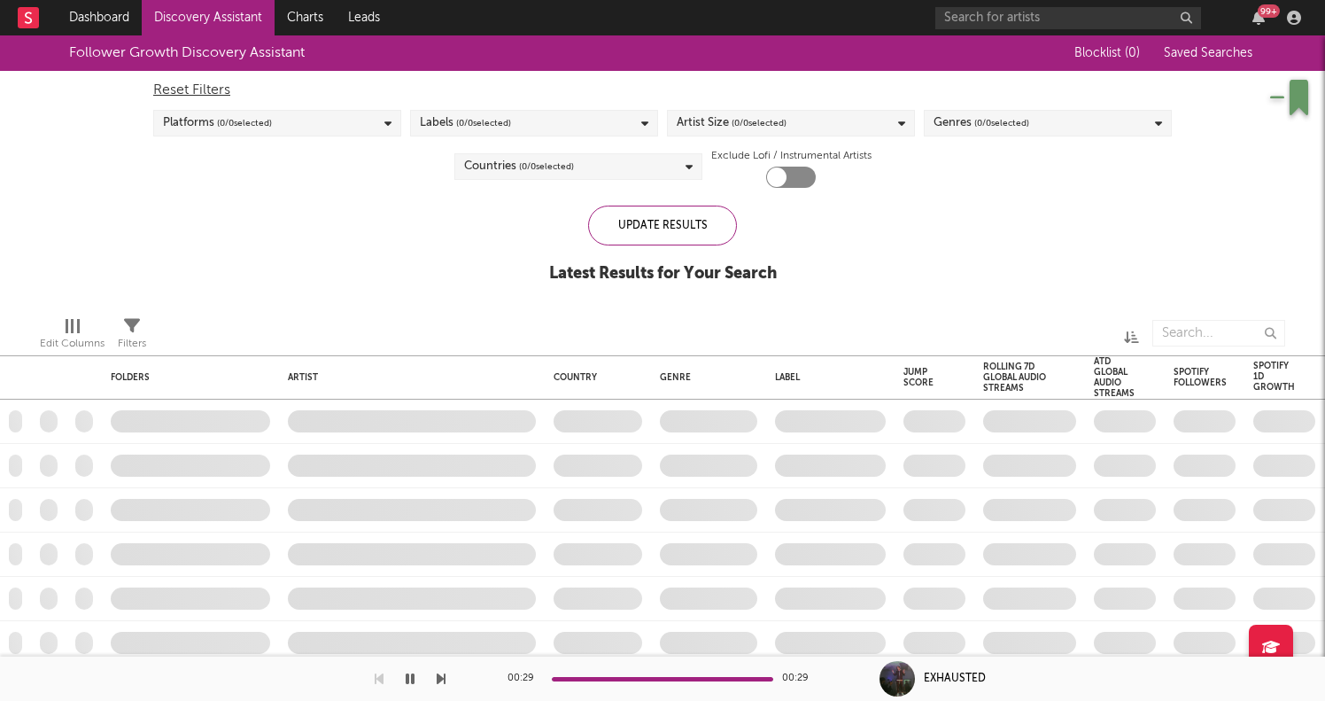
checkbox input "true"
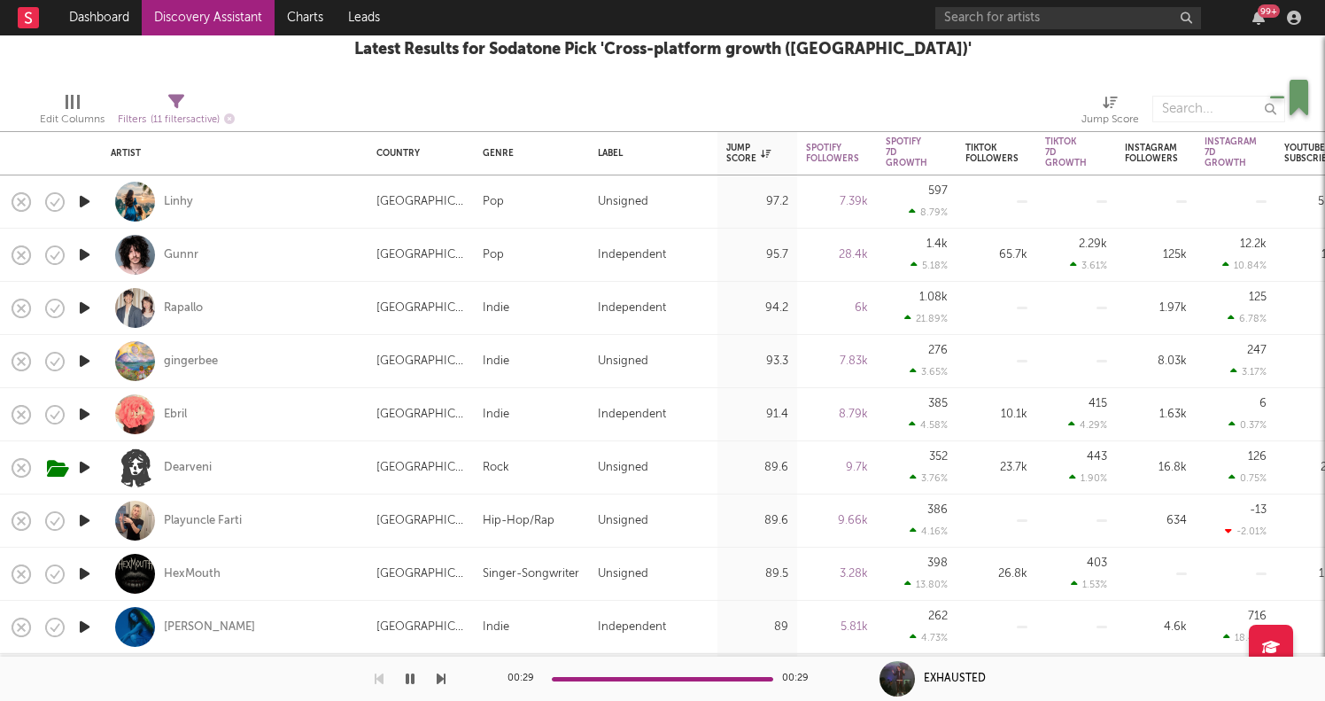
click at [88, 417] on icon "button" at bounding box center [84, 414] width 19 height 22
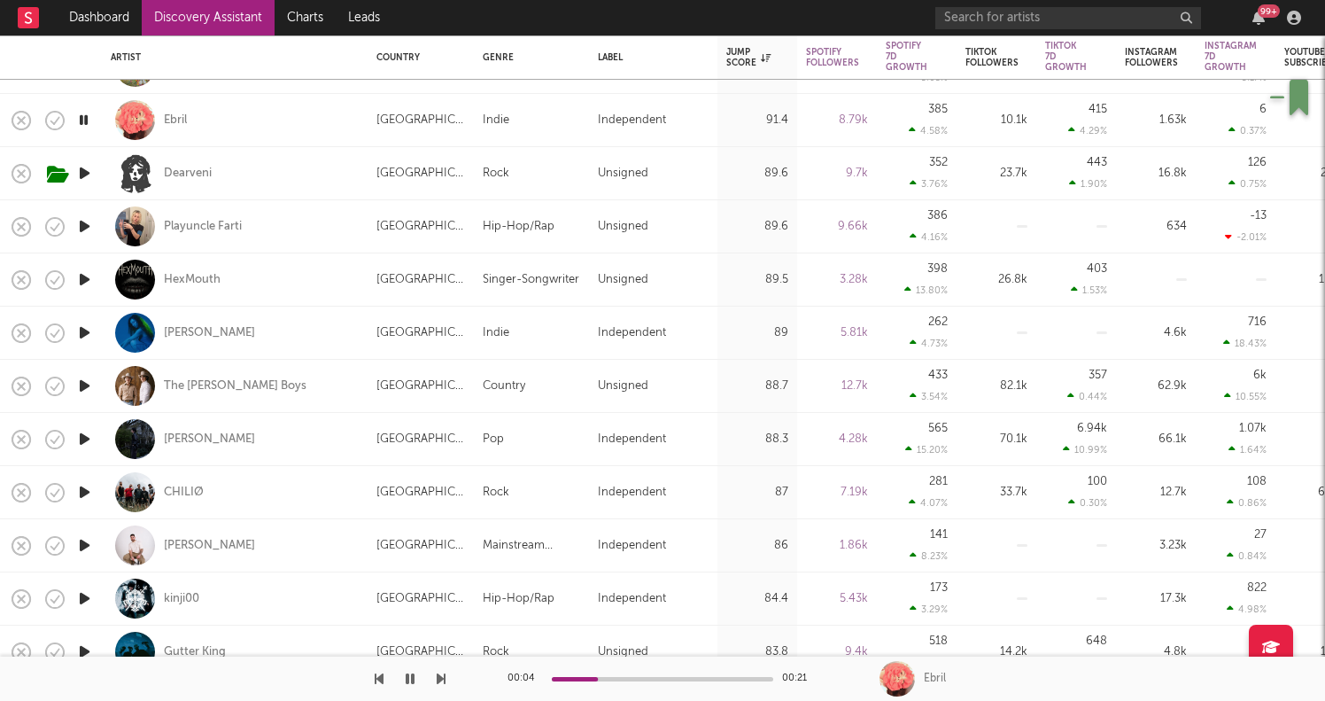
click at [89, 383] on icon "button" at bounding box center [84, 386] width 19 height 22
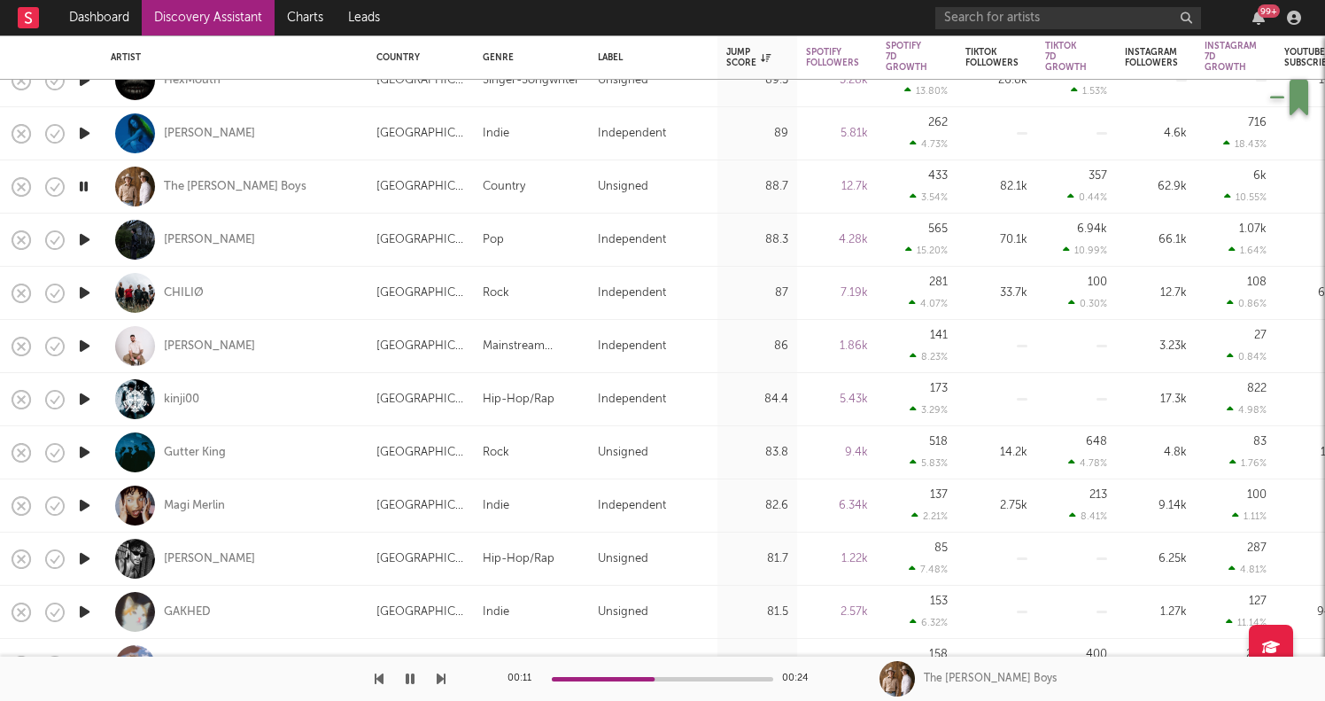
click at [89, 243] on icon "button" at bounding box center [84, 240] width 19 height 22
click at [78, 285] on icon "button" at bounding box center [84, 293] width 19 height 22
click at [96, 406] on div at bounding box center [83, 399] width 35 height 53
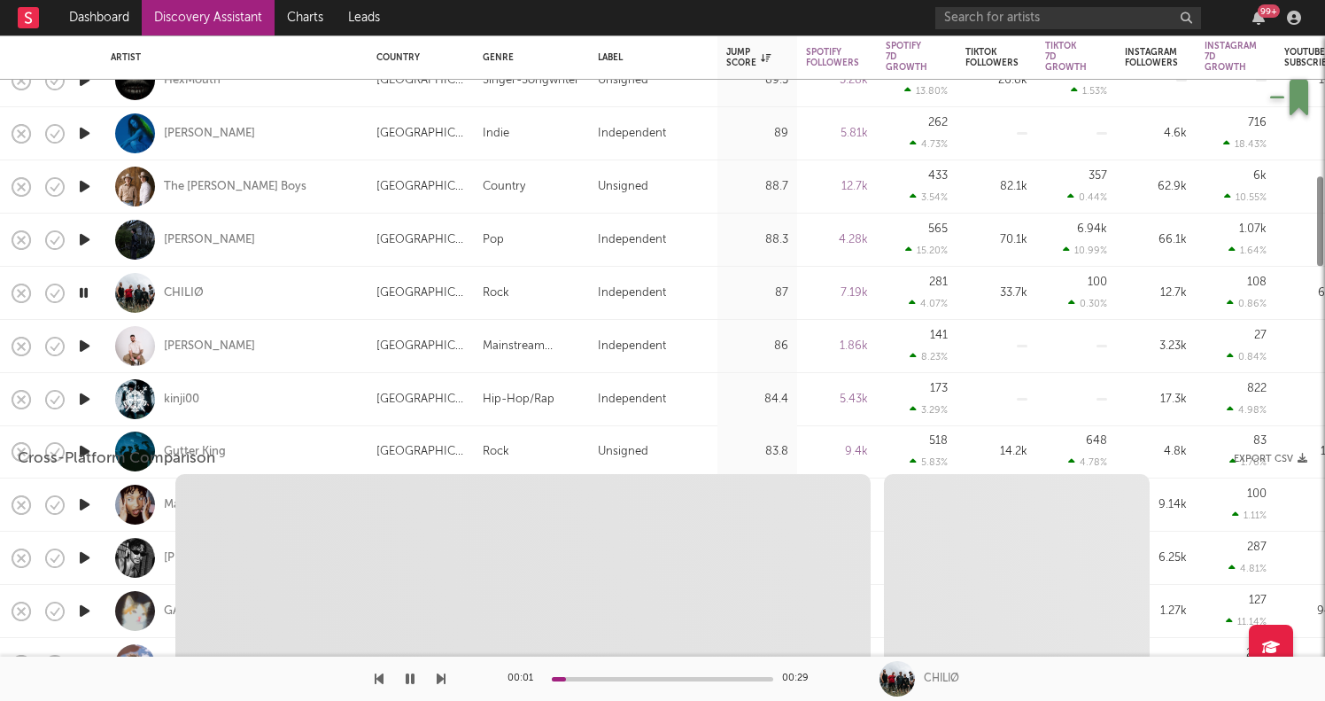
select select "1w"
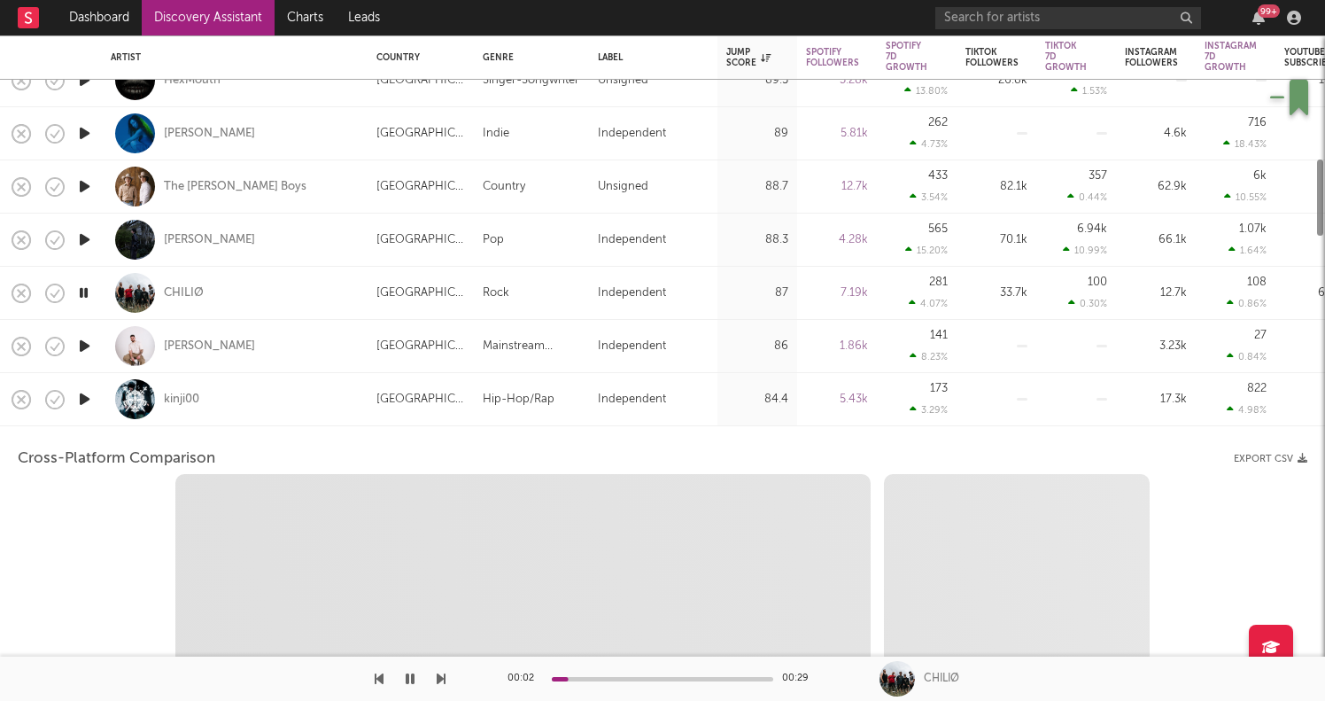
select select "1w"
click at [85, 400] on icon "button" at bounding box center [84, 399] width 19 height 22
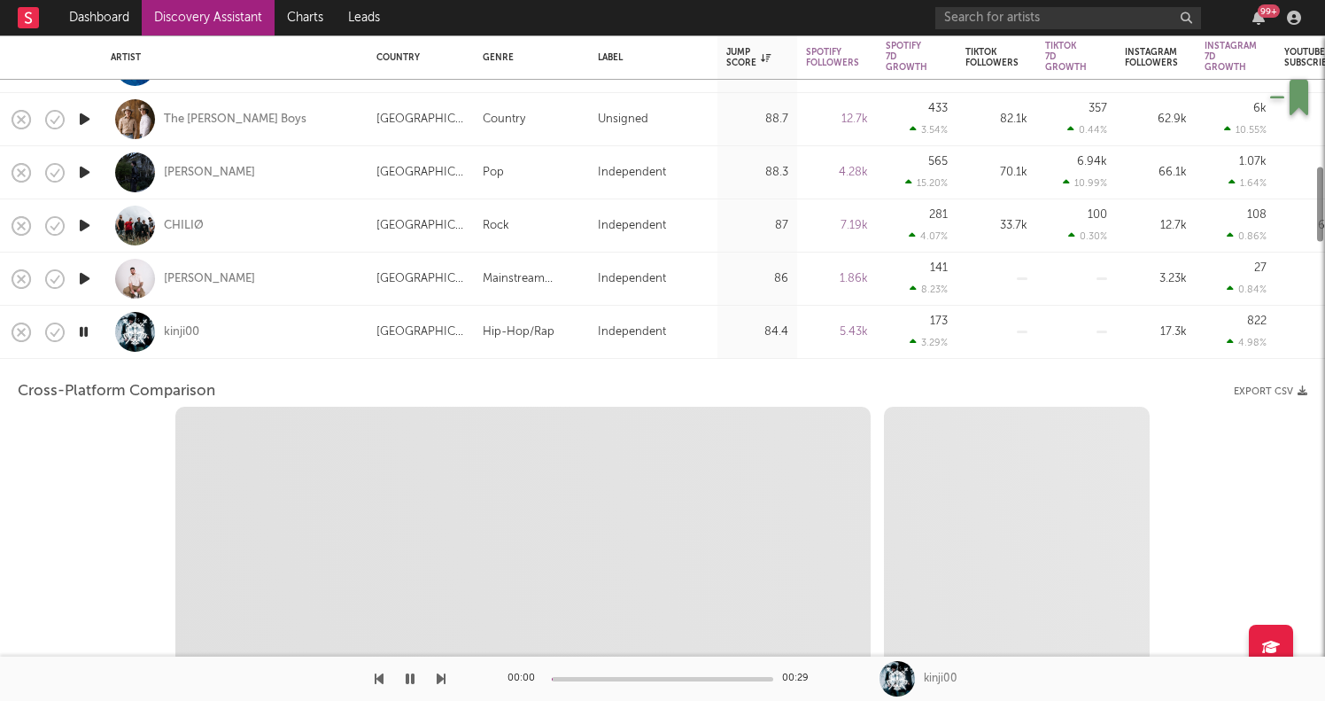
select select "1m"
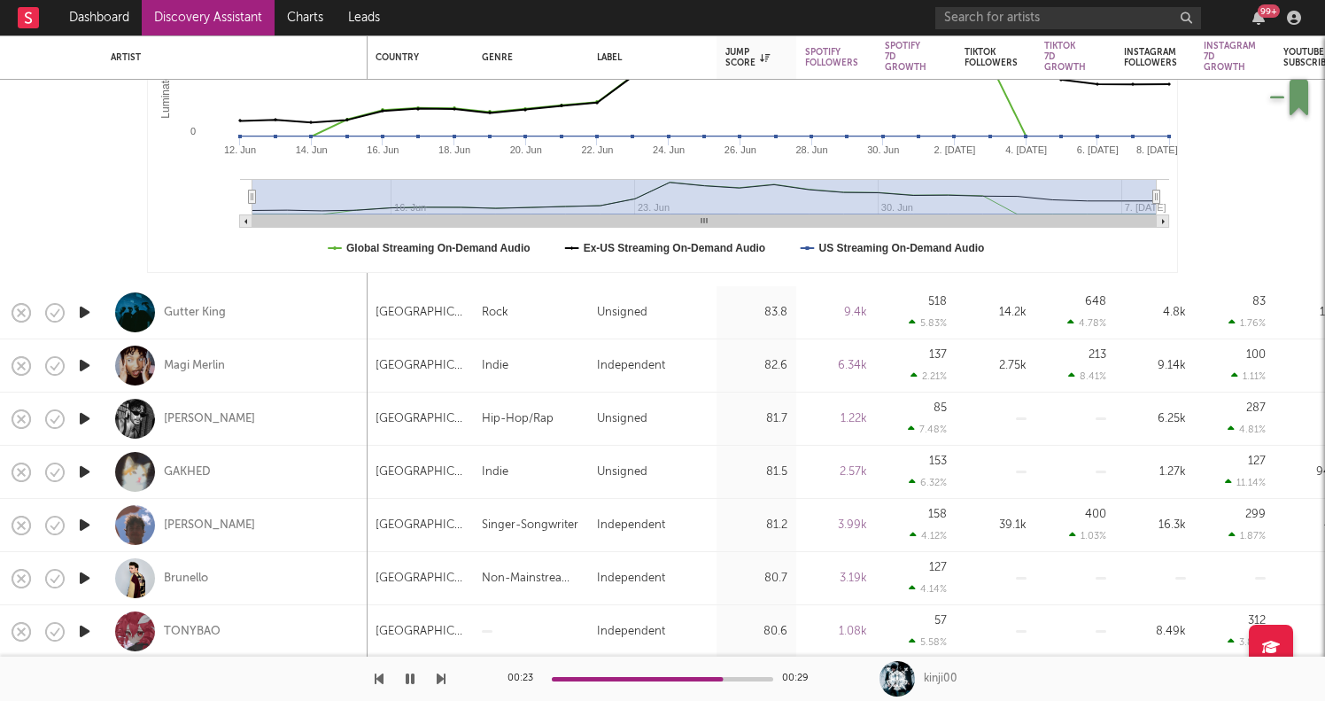
click at [83, 317] on icon "button" at bounding box center [84, 312] width 19 height 22
click at [89, 421] on icon "button" at bounding box center [84, 418] width 19 height 22
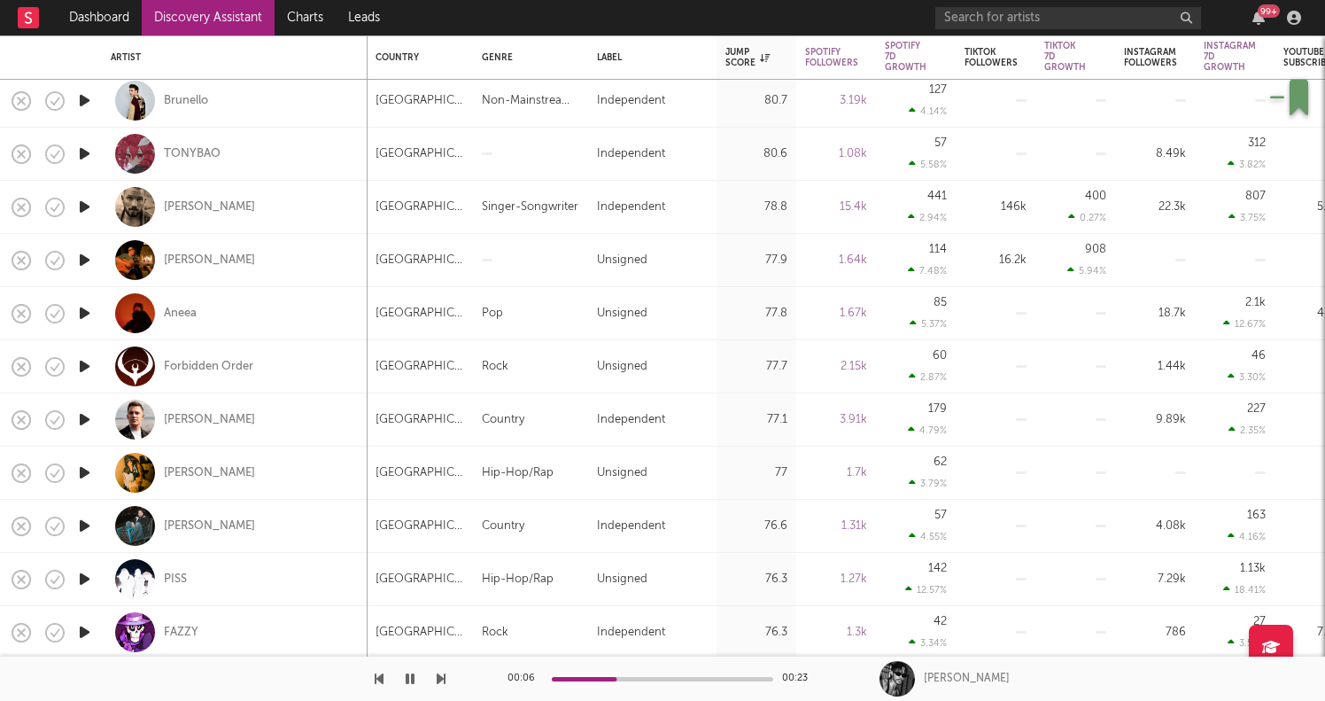
click at [82, 465] on icon "button" at bounding box center [84, 473] width 19 height 22
click at [79, 477] on icon "button" at bounding box center [83, 473] width 17 height 22
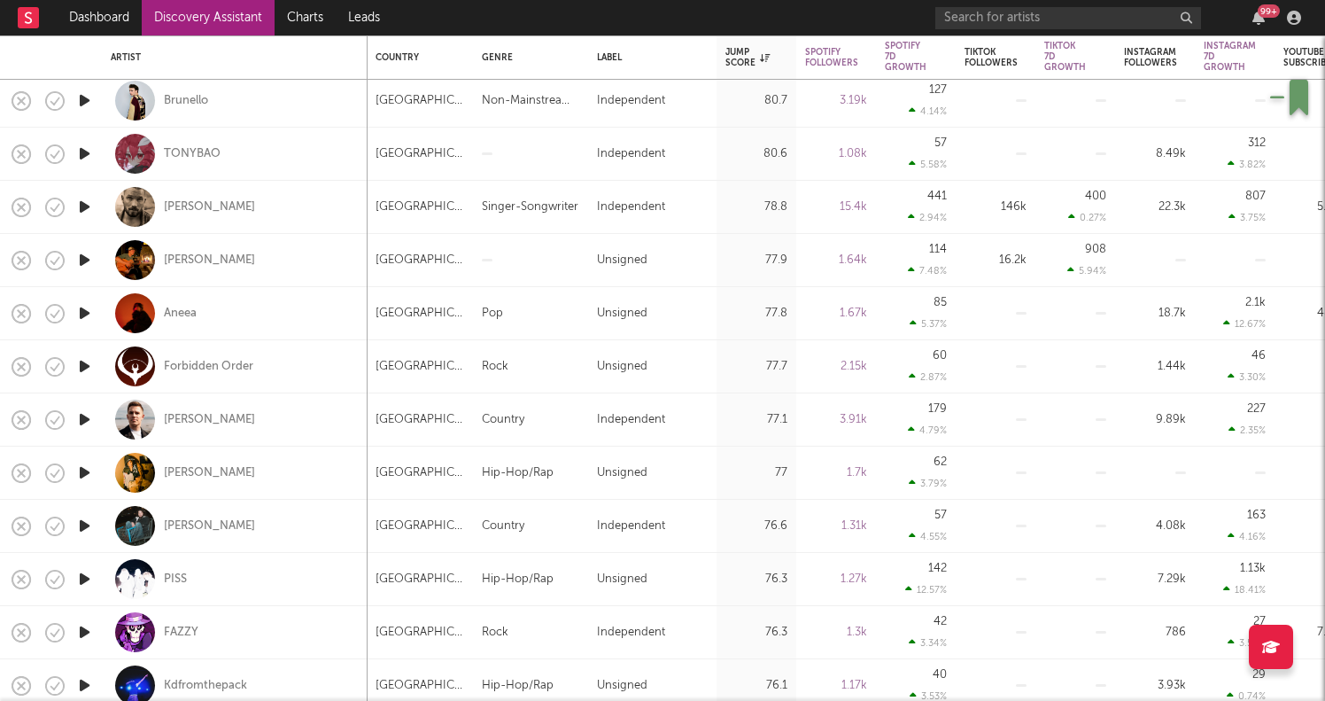
click at [79, 477] on icon "button" at bounding box center [84, 473] width 19 height 22
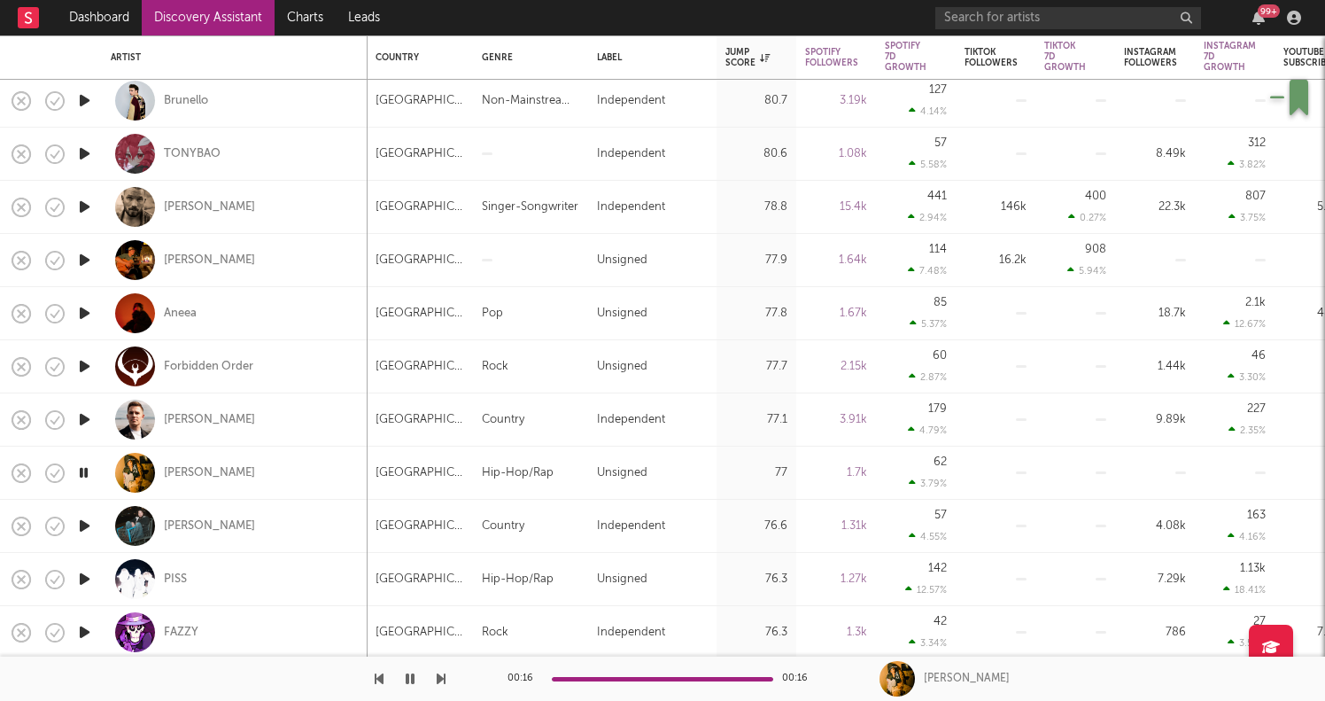
click at [92, 411] on icon "button" at bounding box center [84, 419] width 19 height 22
click at [84, 470] on icon "button" at bounding box center [84, 473] width 19 height 22
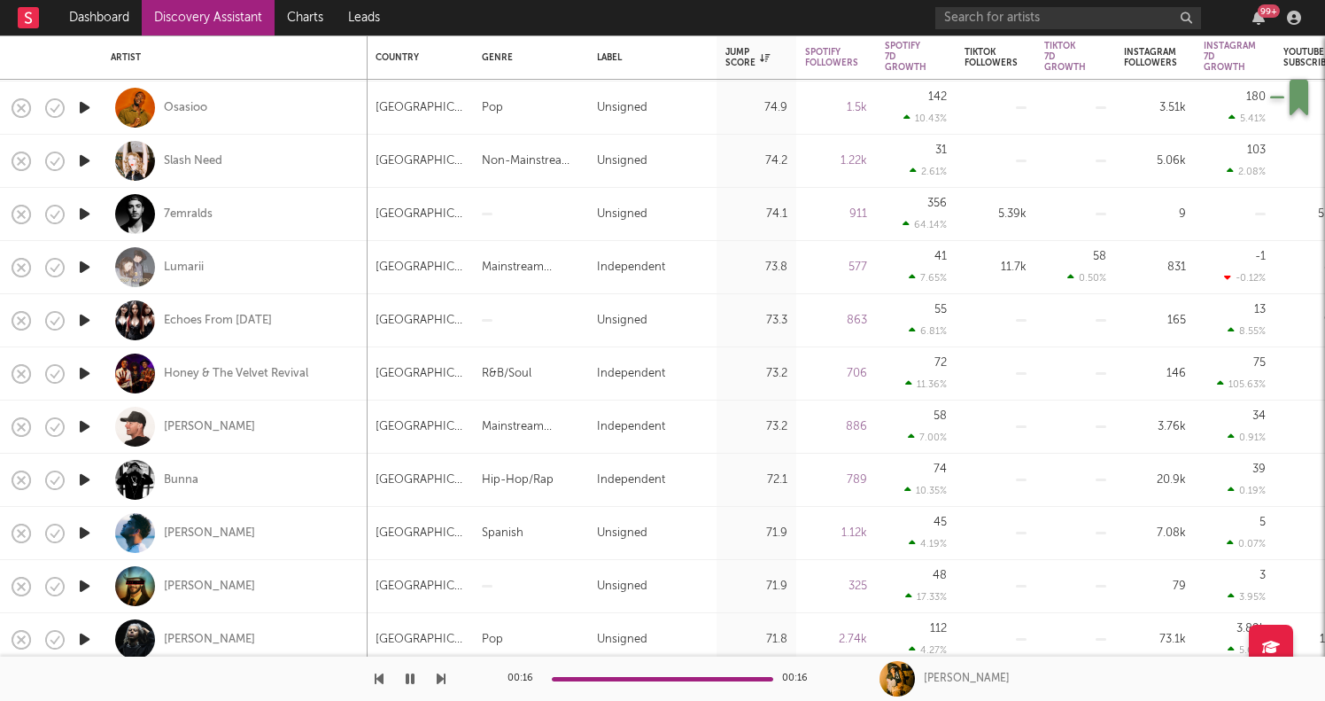
click at [85, 479] on icon "button" at bounding box center [84, 480] width 19 height 22
